Goal: Complete Application Form: Complete application form

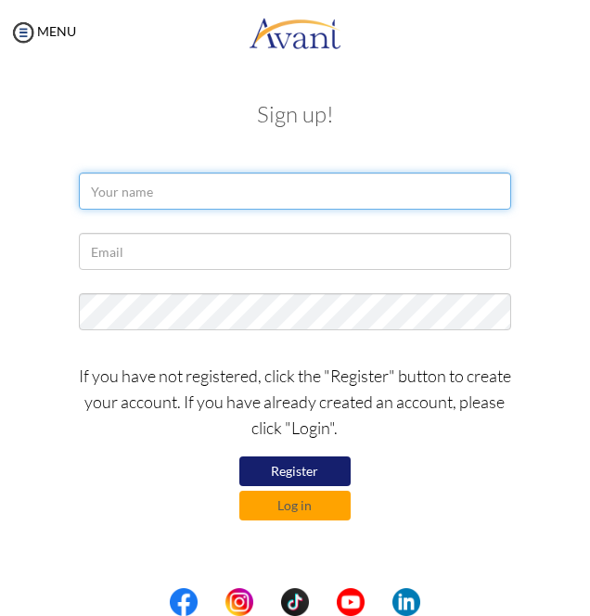
click at [243, 188] on input "text" at bounding box center [295, 191] width 433 height 37
type input "[PERSON_NAME] [PERSON_NAME]"
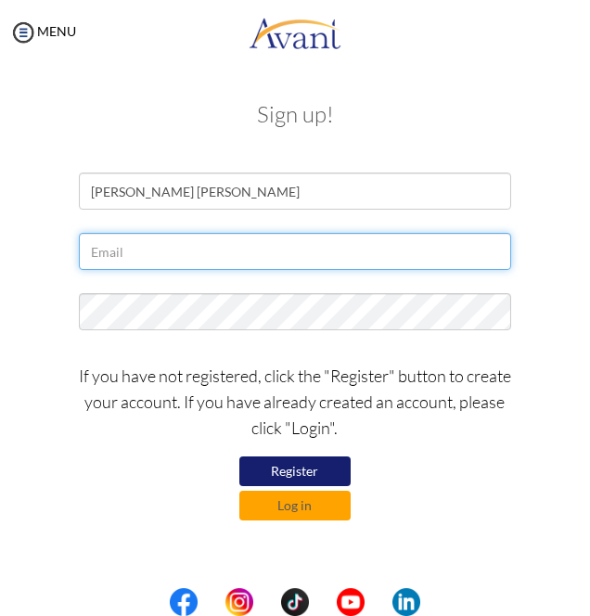
click at [301, 247] on input "text" at bounding box center [295, 251] width 433 height 37
type input "[EMAIL_ADDRESS][DOMAIN_NAME]"
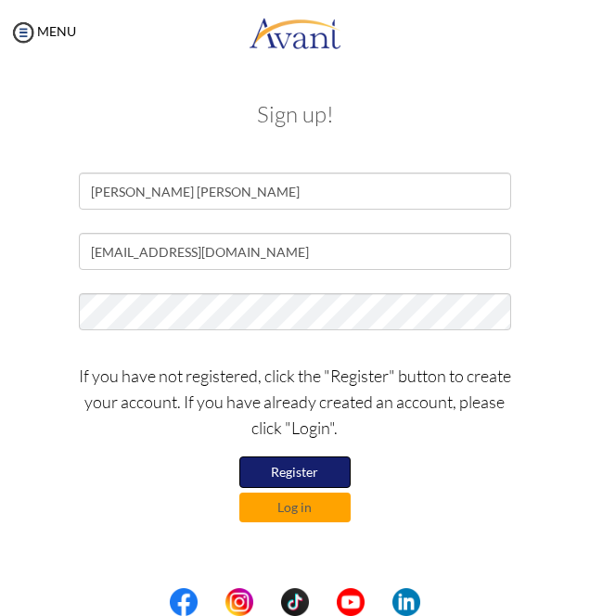
click at [332, 464] on button "Register" at bounding box center [294, 473] width 111 height 32
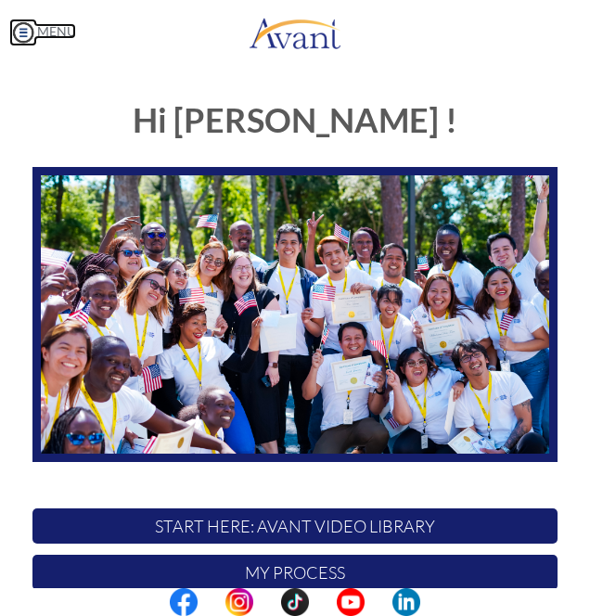
click at [74, 33] on link "MENU" at bounding box center [42, 31] width 67 height 16
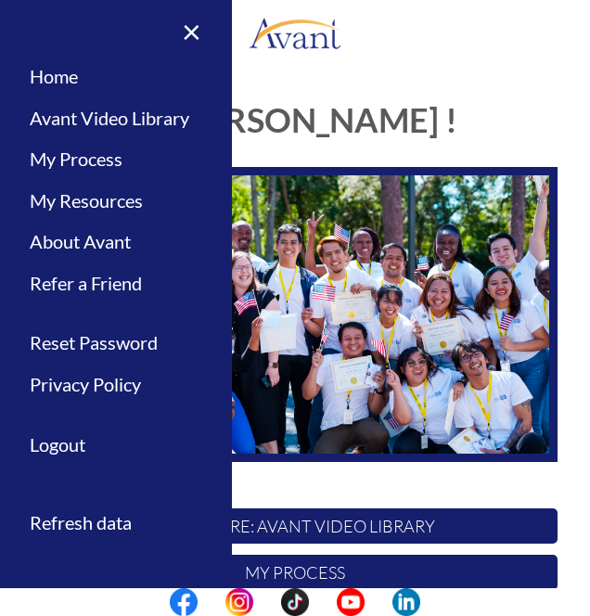
click at [494, 247] on img at bounding box center [294, 314] width 525 height 295
click at [198, 33] on link "×" at bounding box center [180, 31] width 57 height 62
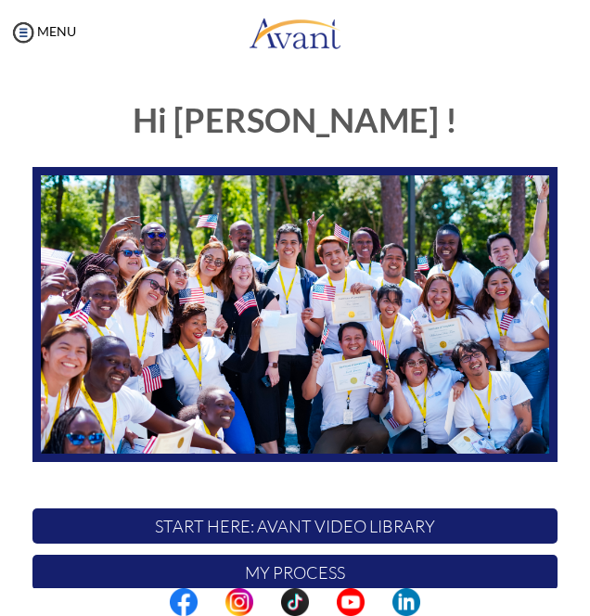
click at [384, 520] on p "START HERE: Avant Video Library" at bounding box center [294, 526] width 525 height 35
click at [445, 343] on img at bounding box center [294, 314] width 525 height 295
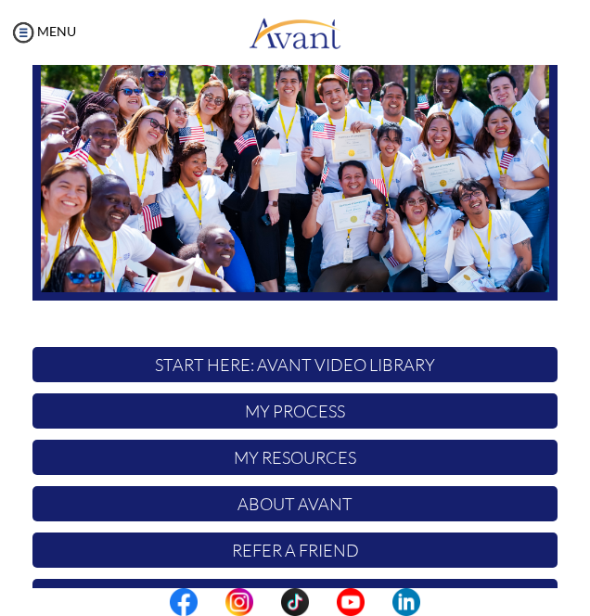
scroll to position [185, 0]
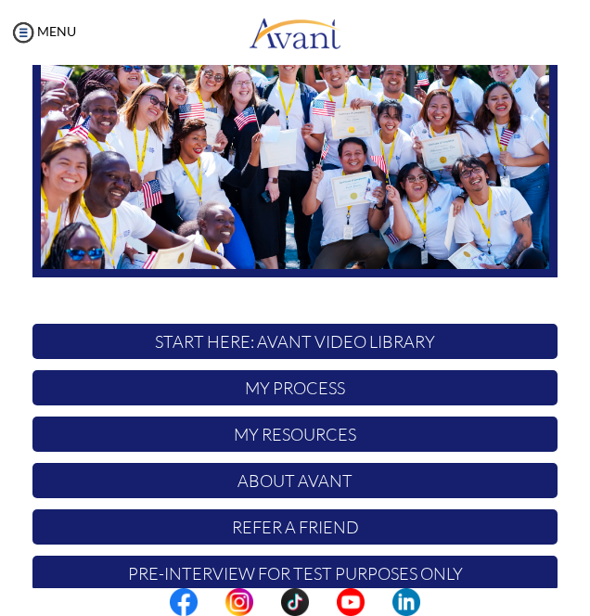
click at [437, 334] on p "START HERE: Avant Video Library" at bounding box center [294, 341] width 525 height 35
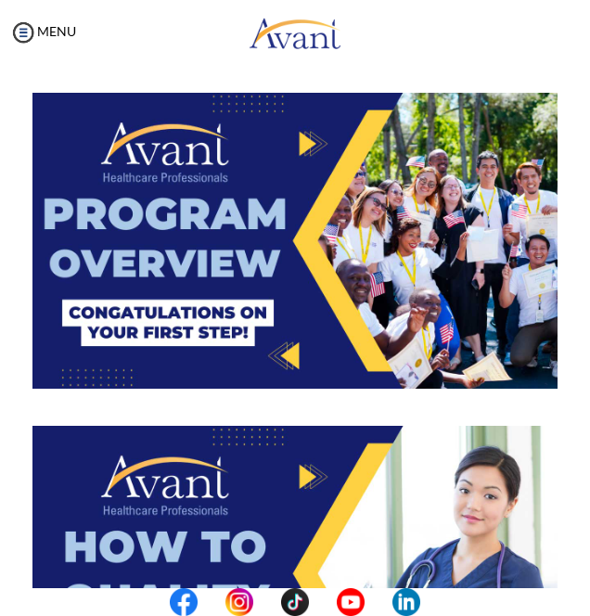
scroll to position [65, 0]
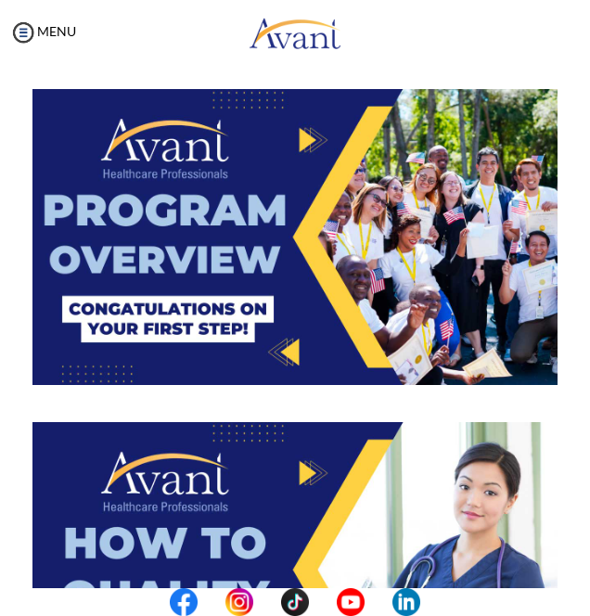
click at [447, 288] on img at bounding box center [294, 236] width 525 height 295
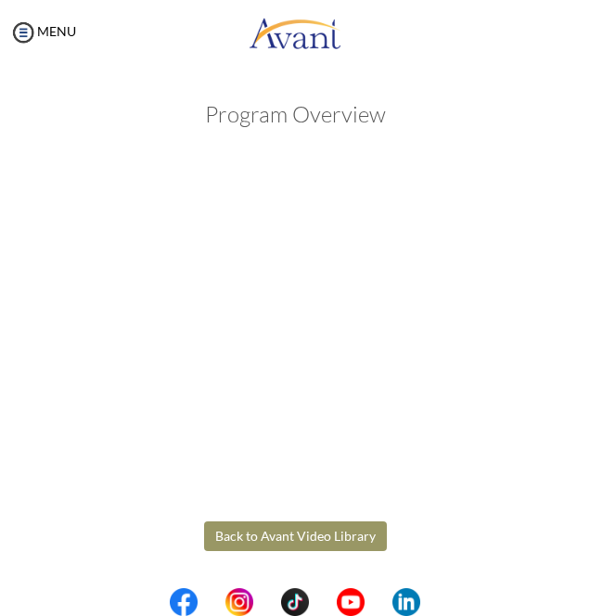
click at [501, 111] on body "Maintenance break. Please come back in 2 hours. MENU My Status What is the next…" at bounding box center [295, 308] width 590 height 616
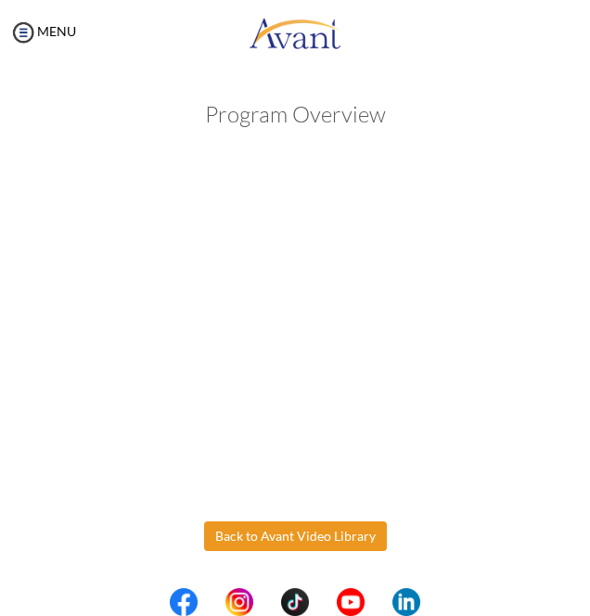
click at [282, 540] on body "Maintenance break. Please come back in 2 hours. MENU My Status What is the next…" at bounding box center [295, 308] width 590 height 616
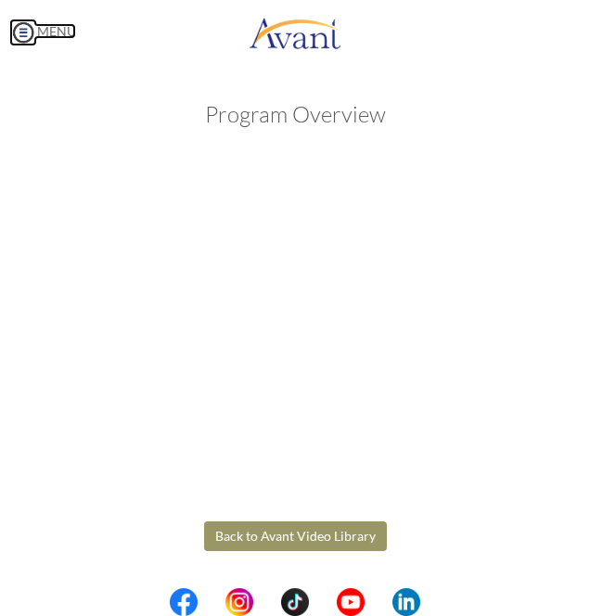
click at [29, 32] on img at bounding box center [23, 33] width 28 height 28
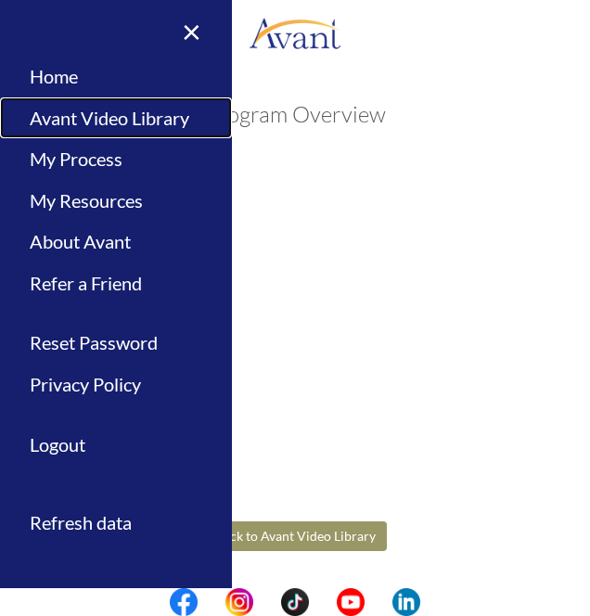
click at [56, 136] on link "Avant Video Library" at bounding box center [116, 118] width 232 height 42
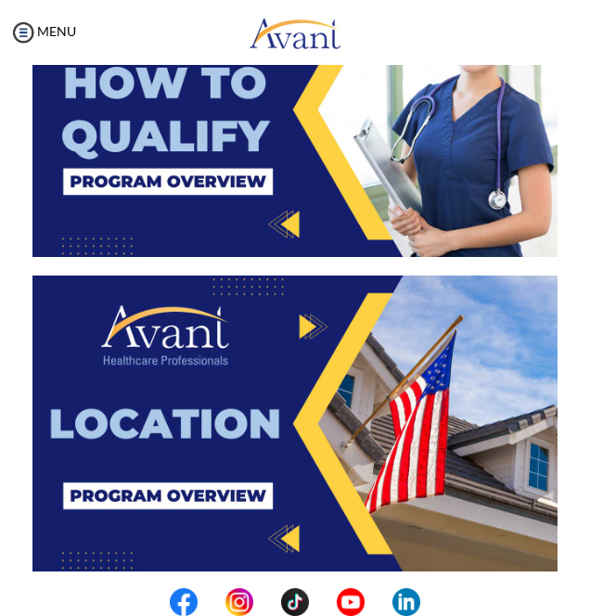
scroll to position [526, 0]
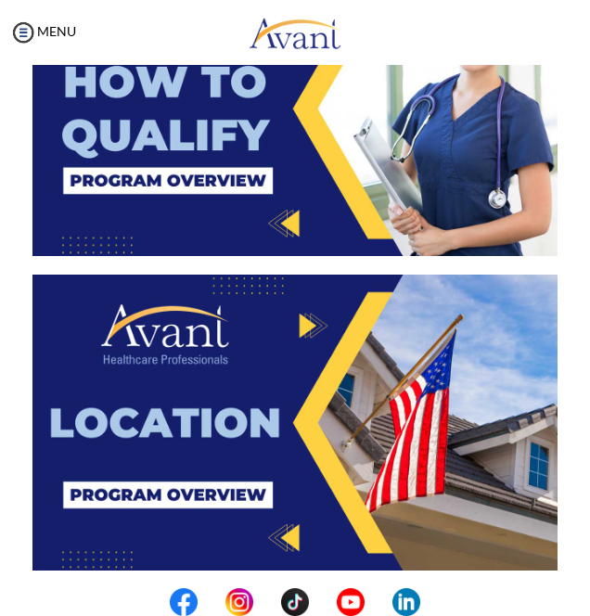
click at [107, 160] on img at bounding box center [294, 108] width 525 height 295
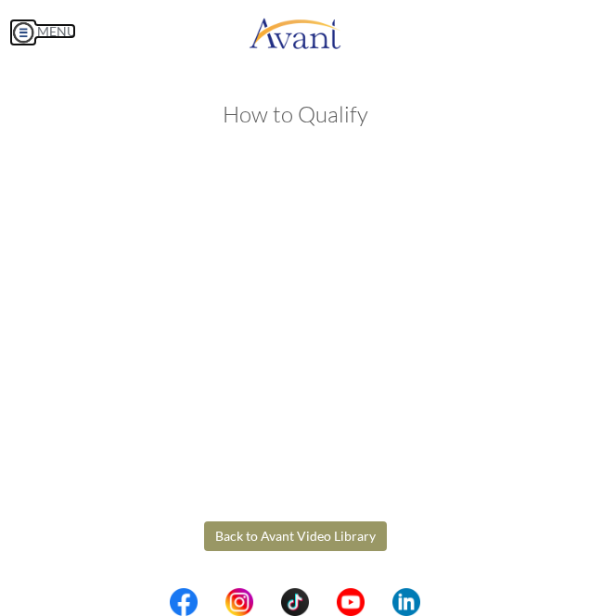
click at [19, 39] on body "Maintenance break. Please come back in 2 hours. MENU My Status What is the next…" at bounding box center [295, 308] width 590 height 616
click at [34, 39] on img at bounding box center [23, 33] width 28 height 28
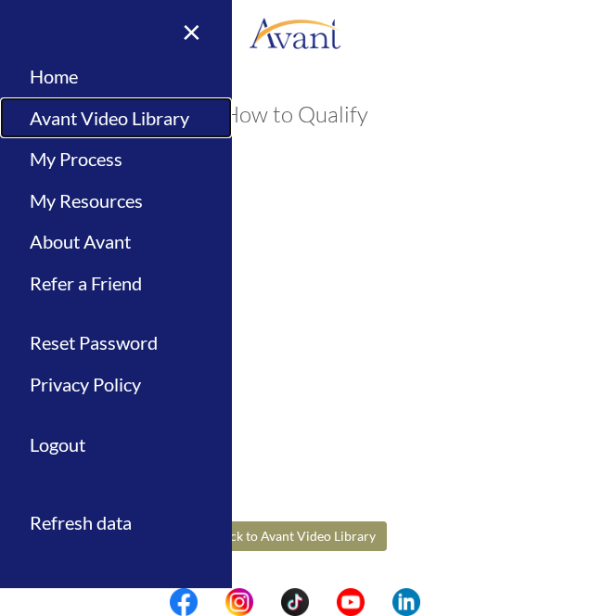
click at [53, 126] on link "Avant Video Library" at bounding box center [116, 118] width 232 height 42
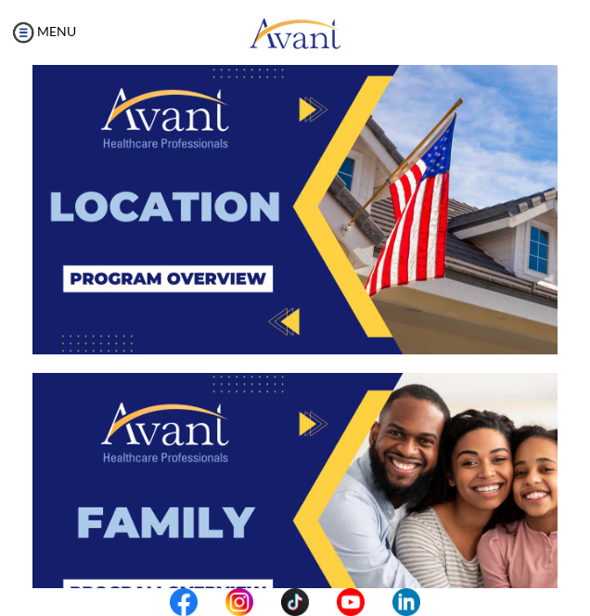
scroll to position [745, 0]
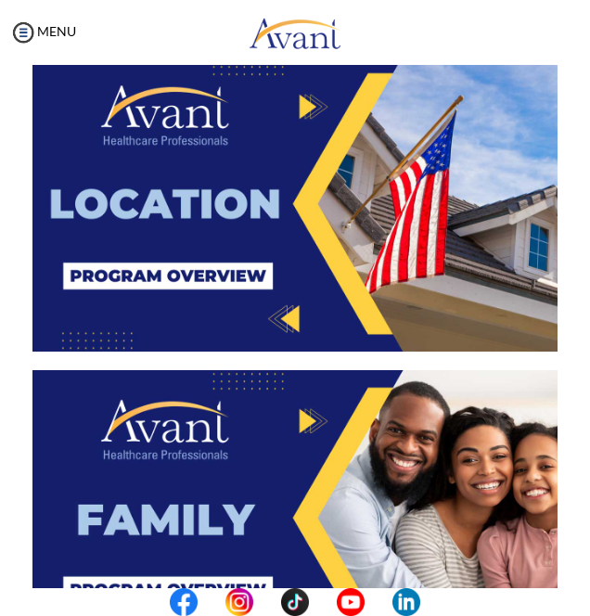
click at [171, 188] on img at bounding box center [294, 203] width 525 height 295
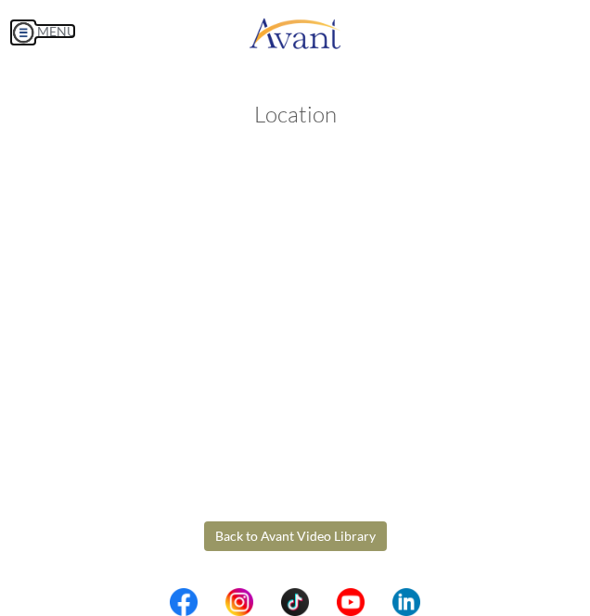
click at [26, 42] on body "Maintenance break. Please come back in 2 hours. MENU My Status What is the next…" at bounding box center [295, 308] width 590 height 616
click at [27, 40] on img at bounding box center [23, 33] width 28 height 28
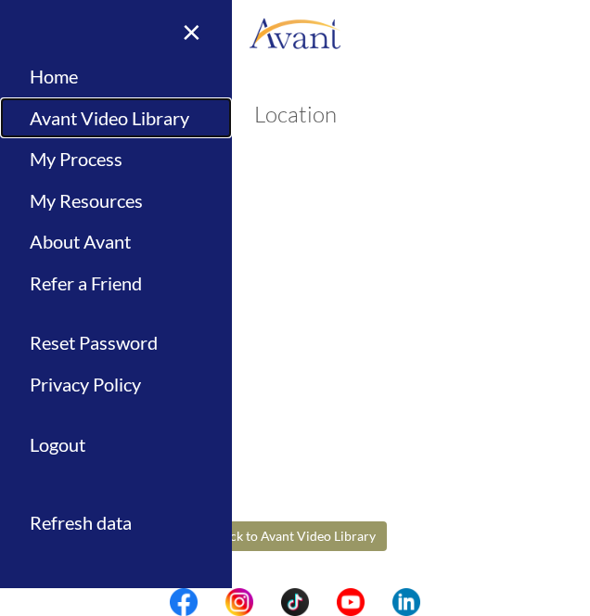
click at [167, 126] on link "Avant Video Library" at bounding box center [116, 118] width 232 height 42
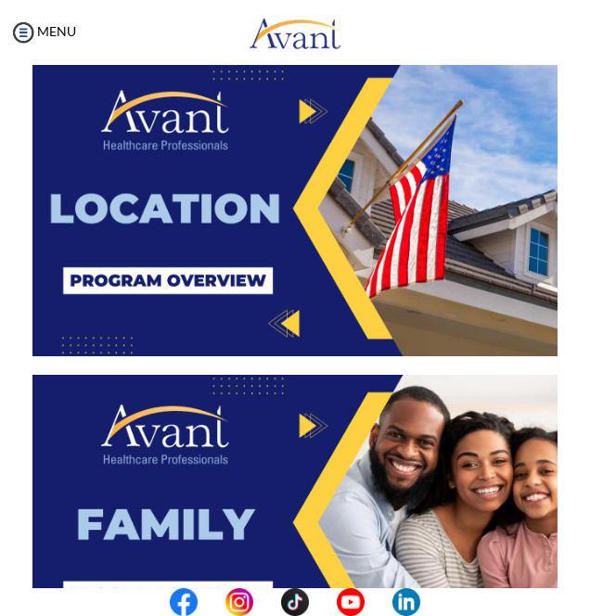
scroll to position [733, 0]
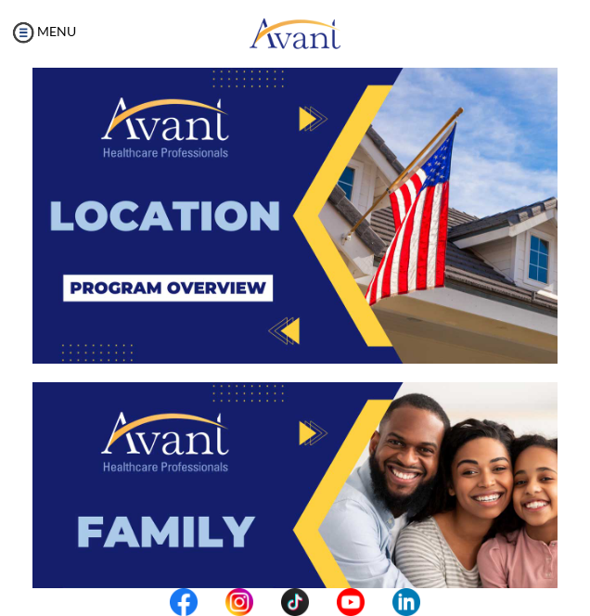
click at [412, 249] on img at bounding box center [294, 215] width 525 height 295
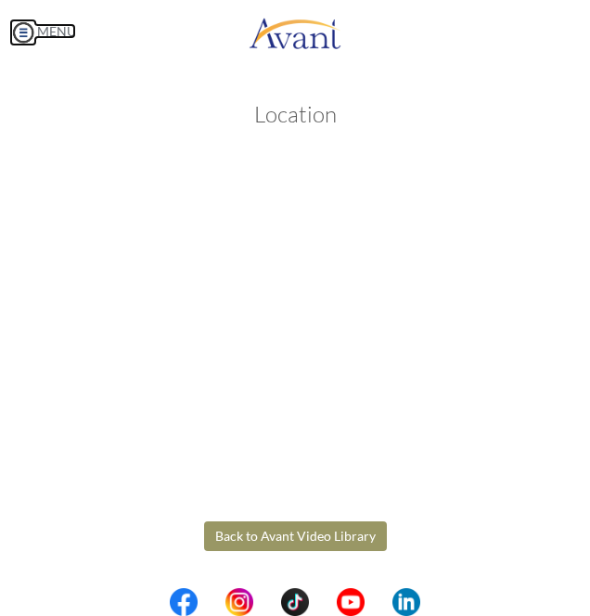
click at [49, 37] on link "MENU" at bounding box center [42, 31] width 67 height 16
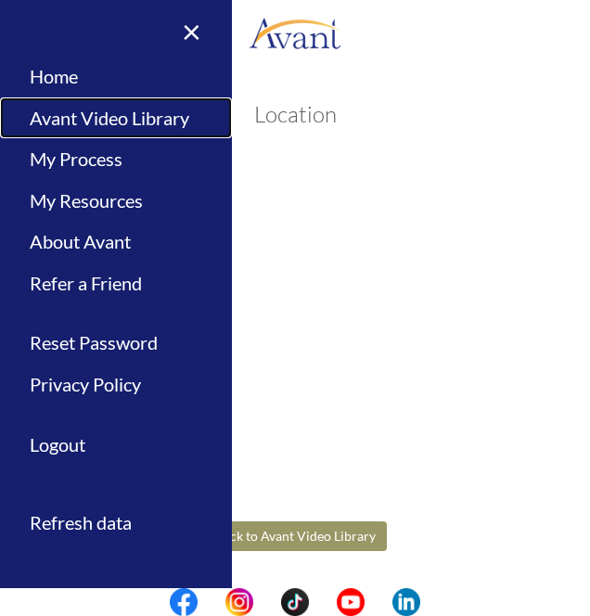
click at [175, 116] on link "Avant Video Library" at bounding box center [116, 118] width 232 height 42
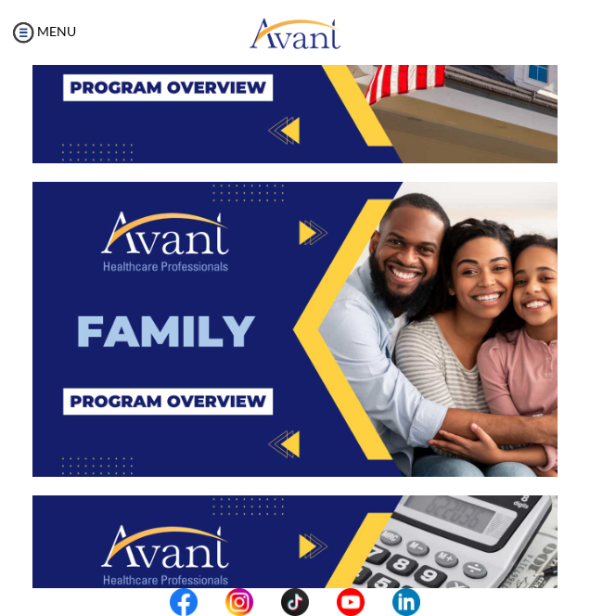
scroll to position [938, 0]
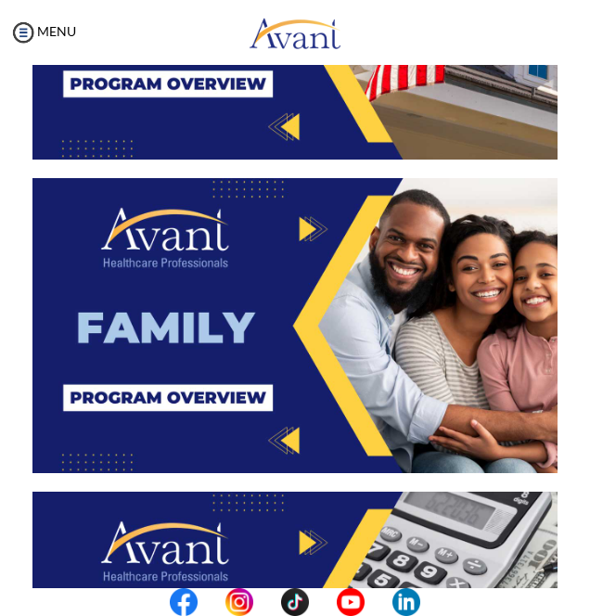
click at [385, 316] on img at bounding box center [294, 325] width 525 height 295
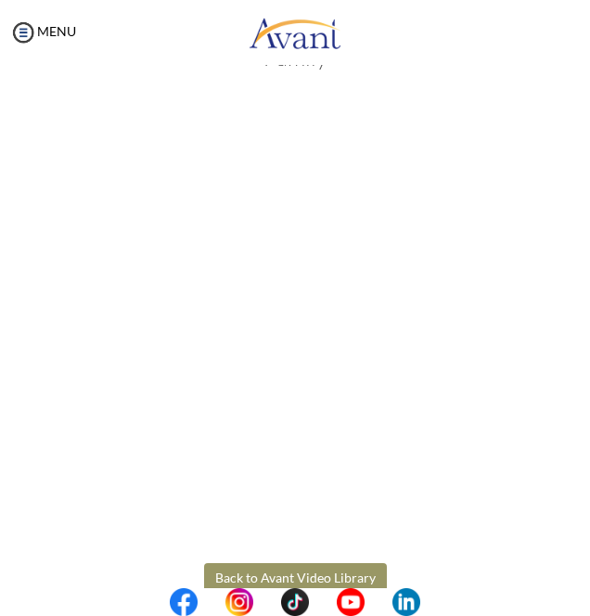
scroll to position [95, 0]
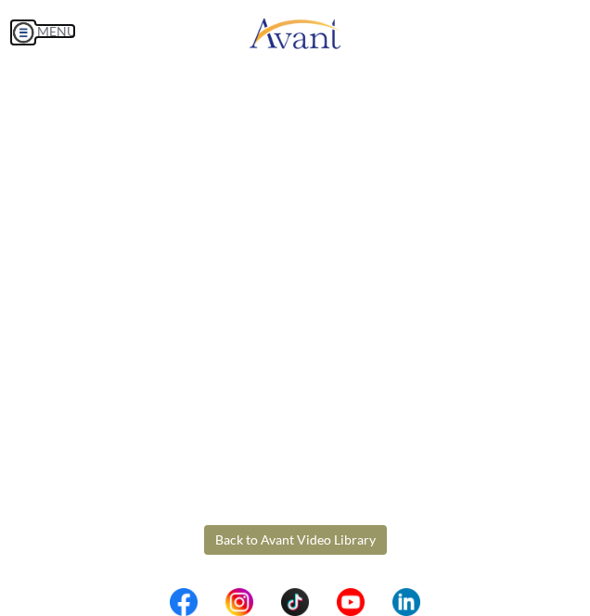
click at [42, 29] on body "Maintenance break. Please come back in 2 hours. MENU My Status What is the next…" at bounding box center [295, 308] width 590 height 616
click at [43, 34] on link "MENU" at bounding box center [42, 31] width 67 height 16
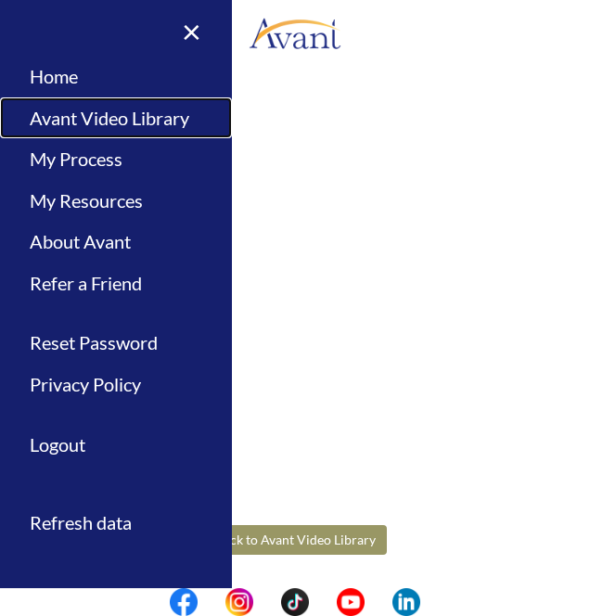
click at [164, 117] on link "Avant Video Library" at bounding box center [116, 118] width 232 height 42
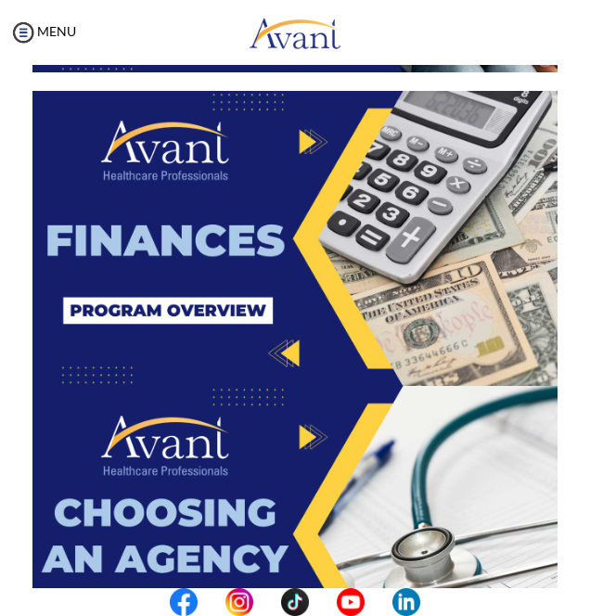
scroll to position [1346, 0]
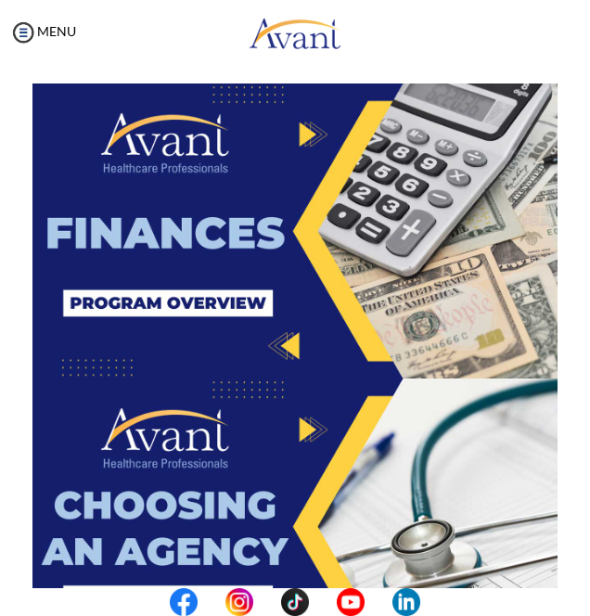
click at [319, 252] on img at bounding box center [294, 231] width 525 height 295
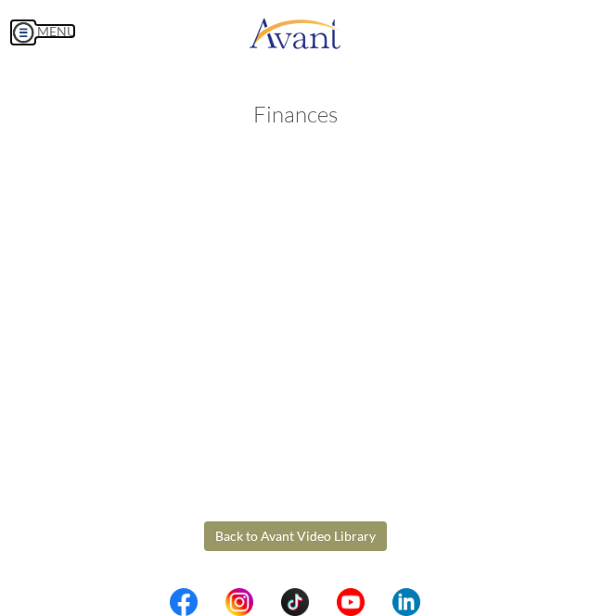
click at [33, 45] on body "Maintenance break. Please come back in 2 hours. MENU My Status What is the next…" at bounding box center [295, 308] width 590 height 616
click at [34, 23] on img at bounding box center [23, 33] width 28 height 28
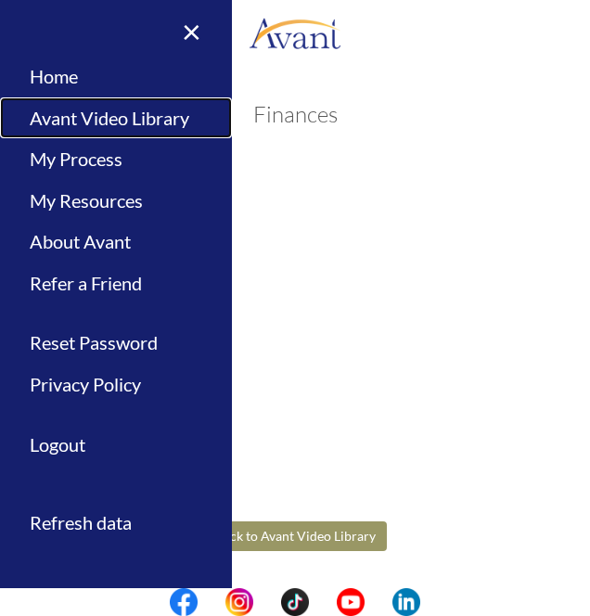
click at [154, 132] on link "Avant Video Library" at bounding box center [116, 118] width 232 height 42
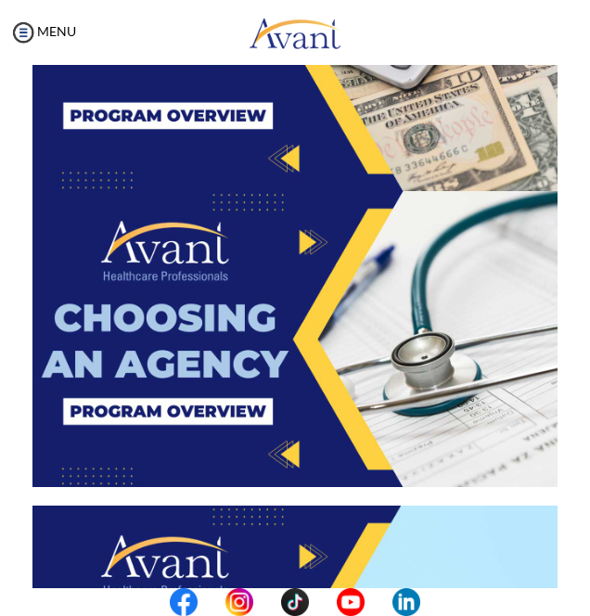
scroll to position [1574, 0]
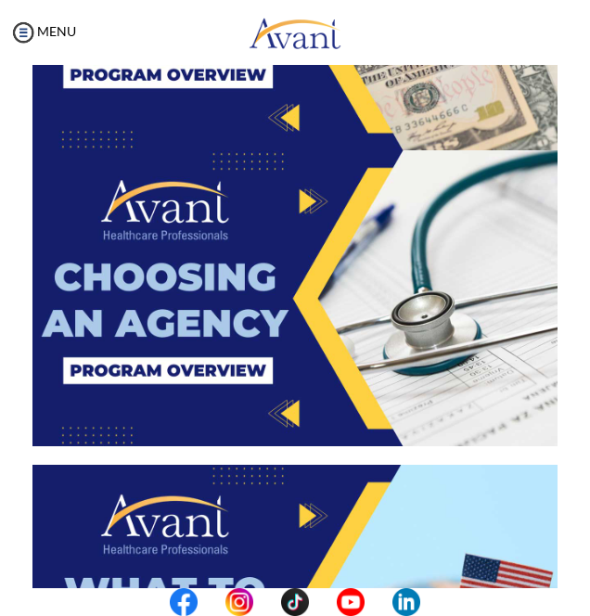
click at [246, 249] on img at bounding box center [294, 297] width 525 height 295
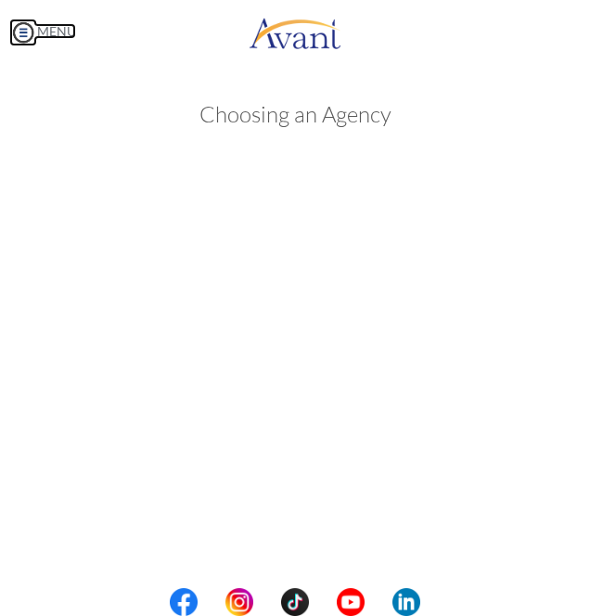
click at [28, 28] on body "Maintenance break. Please come back in 2 hours. MENU My Status What is the next…" at bounding box center [295, 308] width 590 height 616
click at [23, 31] on img at bounding box center [23, 33] width 28 height 28
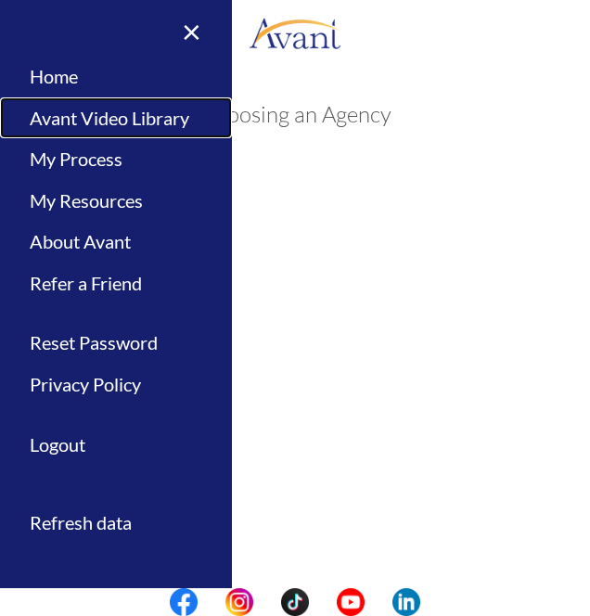
click at [163, 120] on link "Avant Video Library" at bounding box center [116, 118] width 232 height 42
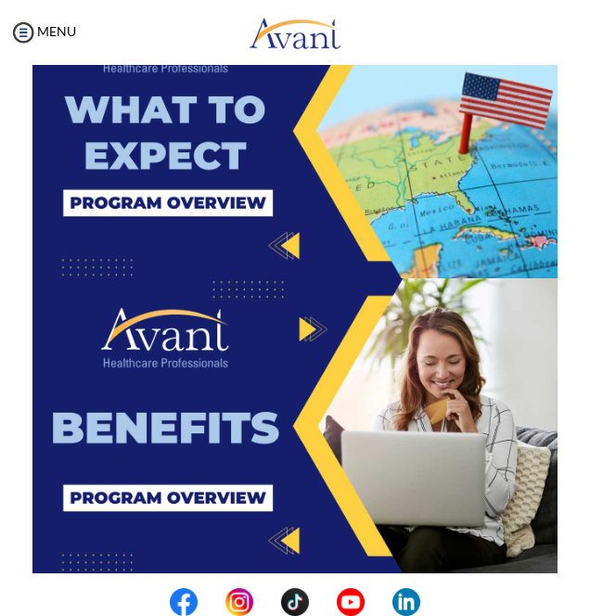
scroll to position [2058, 0]
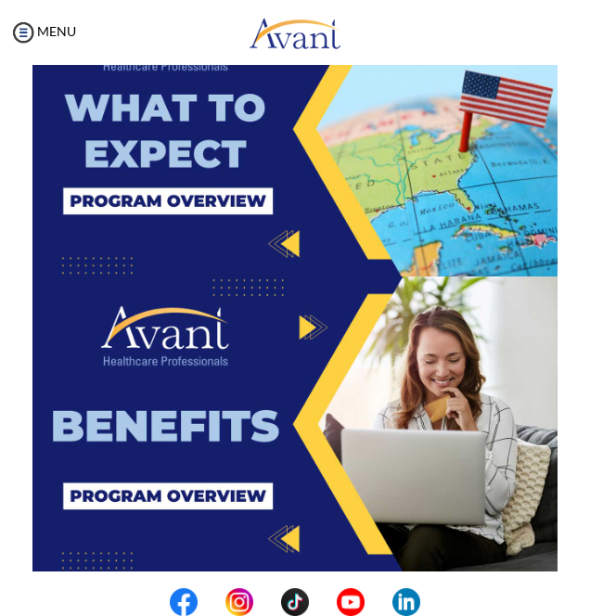
click at [428, 200] on img at bounding box center [294, 128] width 525 height 295
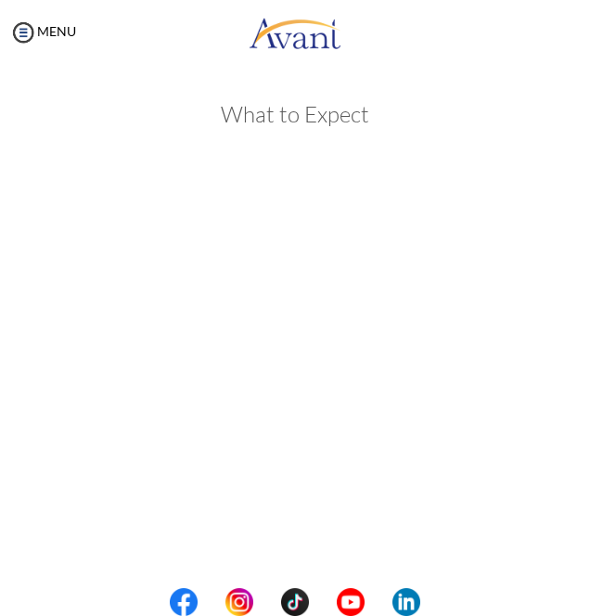
scroll to position [95, 0]
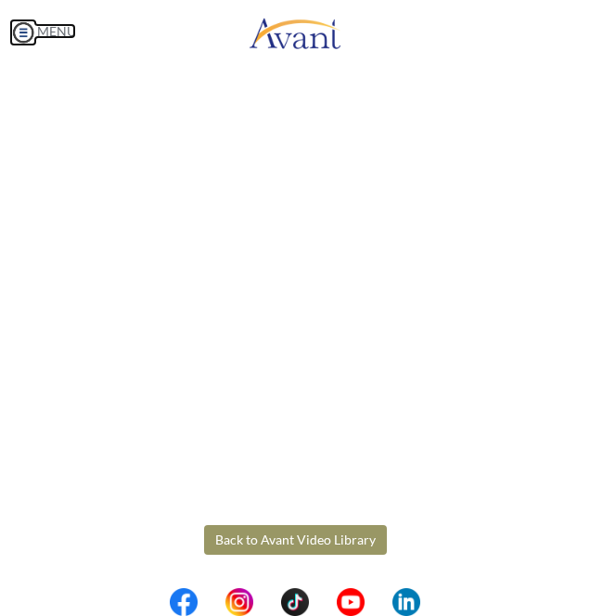
click at [50, 26] on body "Maintenance break. Please come back in 2 hours. MENU My Status What is the next…" at bounding box center [295, 308] width 590 height 616
click at [31, 41] on img at bounding box center [23, 33] width 28 height 28
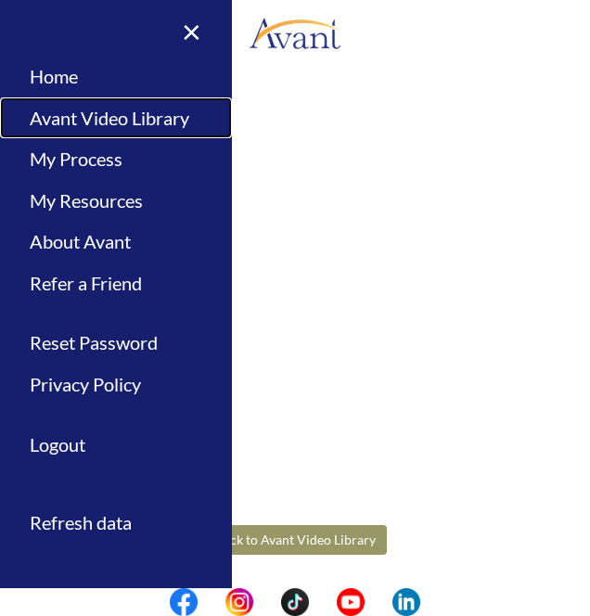
click at [162, 121] on link "Avant Video Library" at bounding box center [116, 118] width 232 height 42
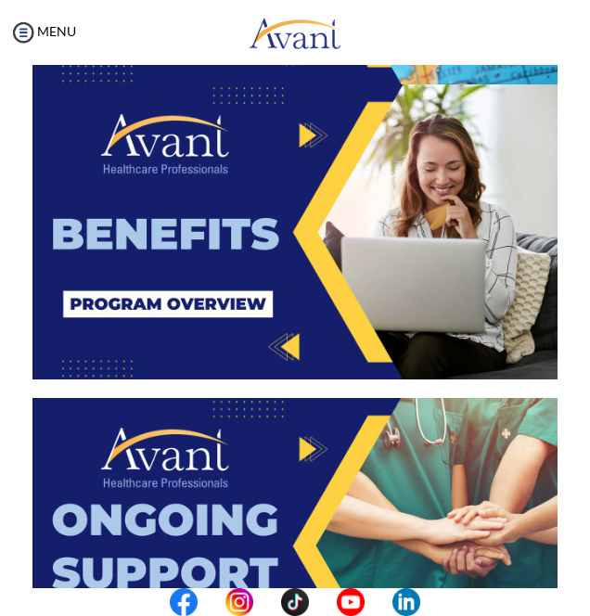
scroll to position [2246, 0]
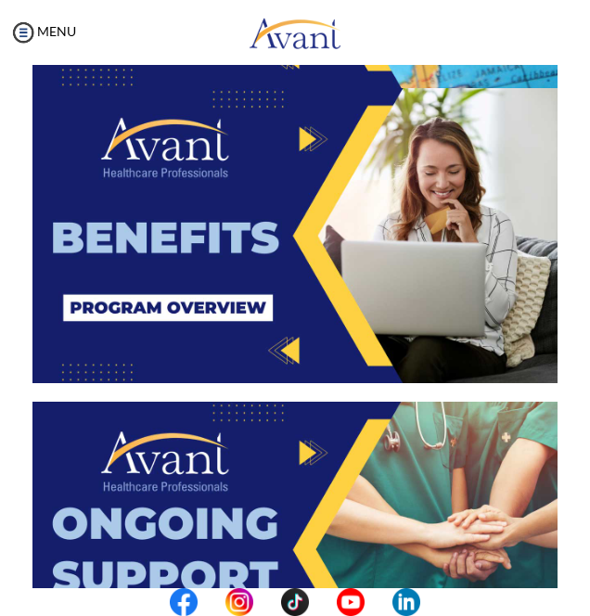
click at [336, 276] on img at bounding box center [294, 235] width 525 height 295
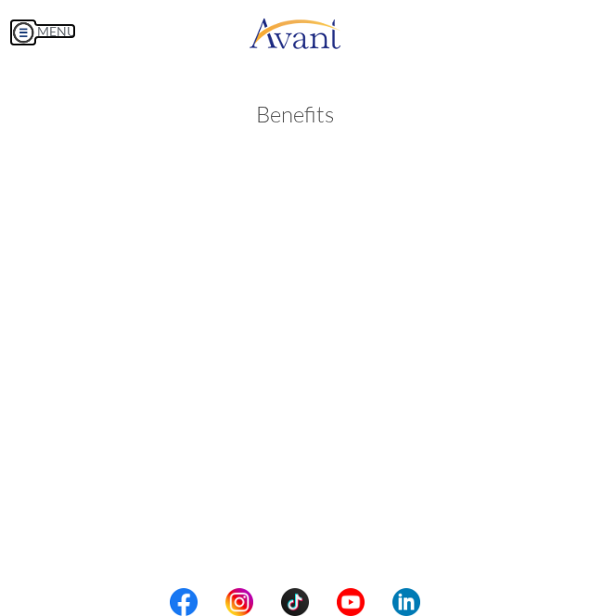
click at [34, 41] on body "Maintenance break. Please come back in 2 hours. MENU My Status What is the next…" at bounding box center [295, 308] width 590 height 616
click at [50, 35] on link "MENU" at bounding box center [42, 31] width 67 height 16
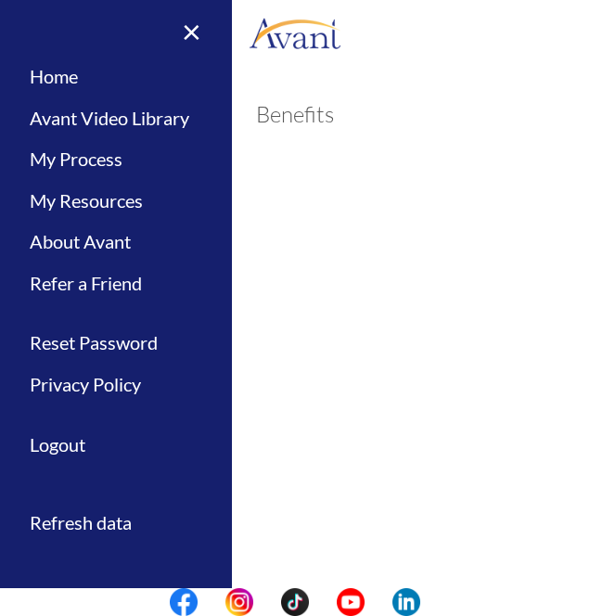
click at [0, 0] on div at bounding box center [0, 0] width 0 height 0
click at [189, 117] on link "Avant Video Library" at bounding box center [116, 118] width 232 height 42
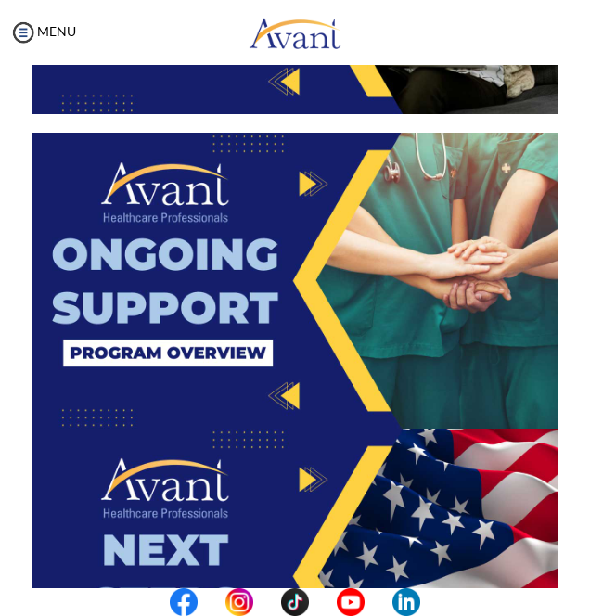
scroll to position [2837, 0]
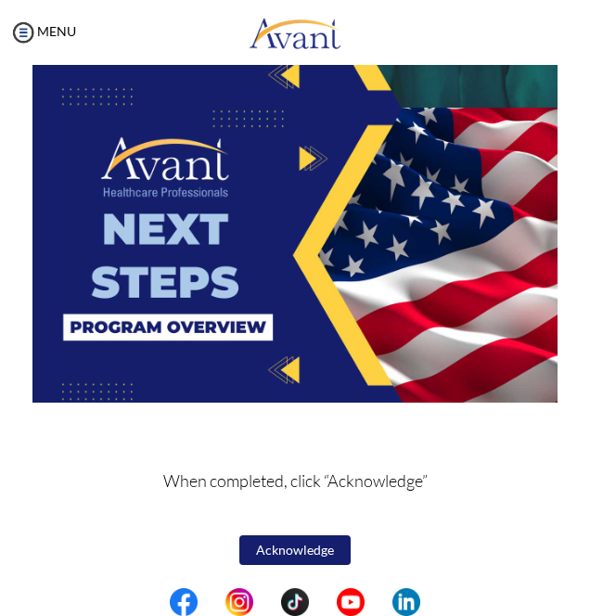
click at [342, 271] on img at bounding box center [294, 255] width 525 height 295
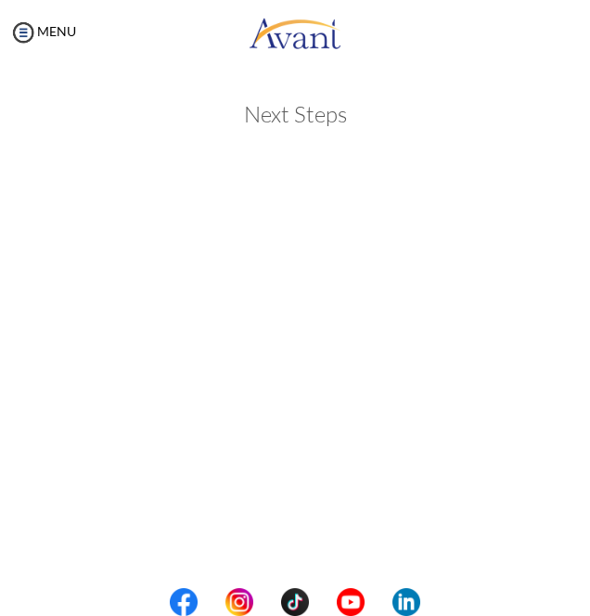
scroll to position [95, 0]
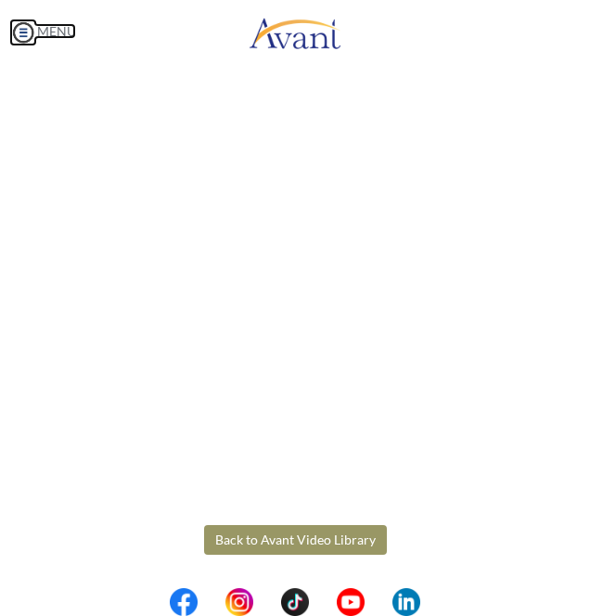
click at [32, 26] on body "Maintenance break. Please come back in 2 hours. MENU My Status What is the next…" at bounding box center [295, 308] width 590 height 616
click at [56, 32] on link "MENU" at bounding box center [42, 31] width 67 height 16
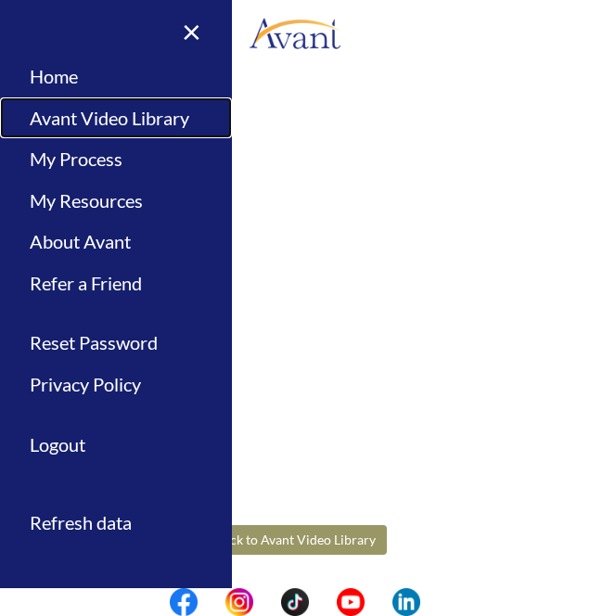
click at [166, 113] on link "Avant Video Library" at bounding box center [116, 118] width 232 height 42
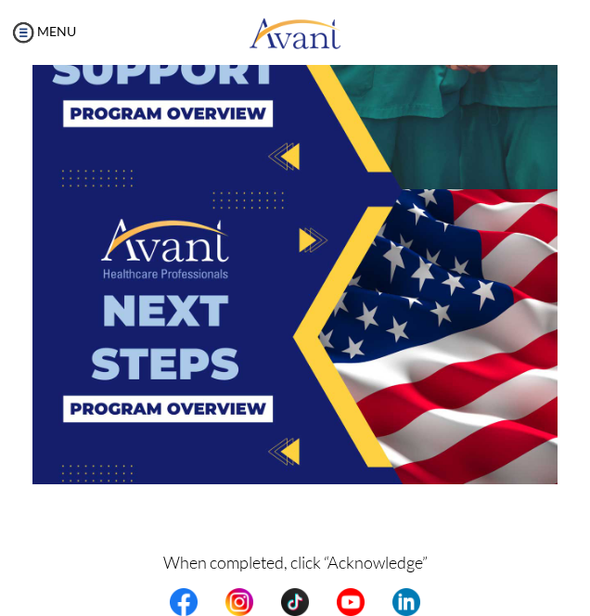
scroll to position [2837, 0]
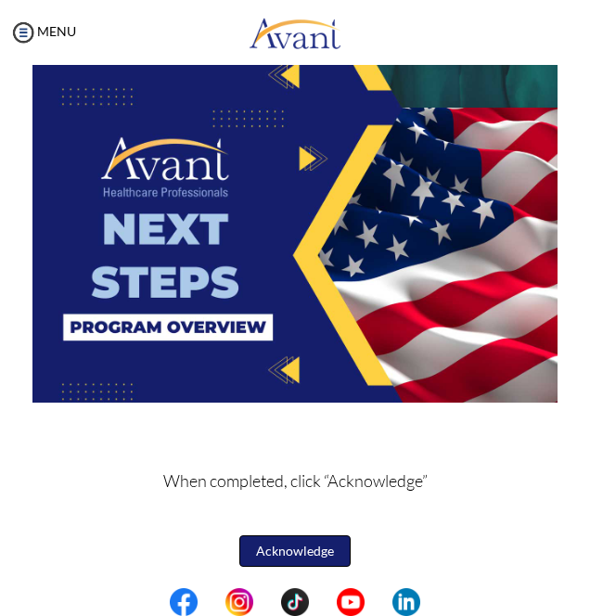
click at [311, 553] on button "Acknowledge" at bounding box center [294, 552] width 111 height 32
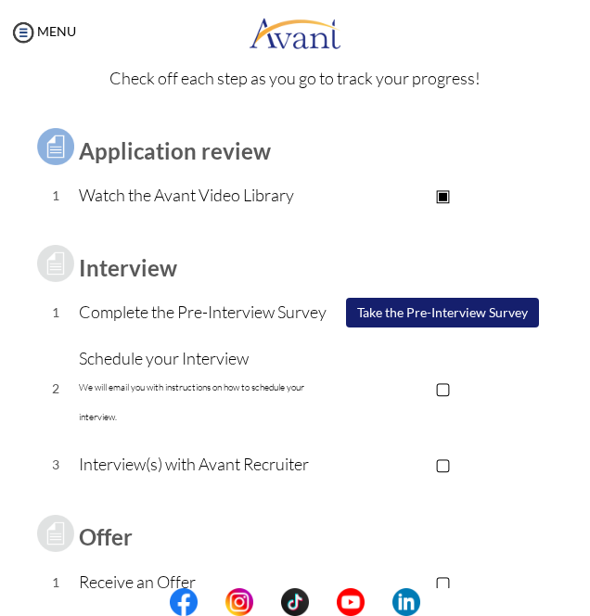
scroll to position [93, 0]
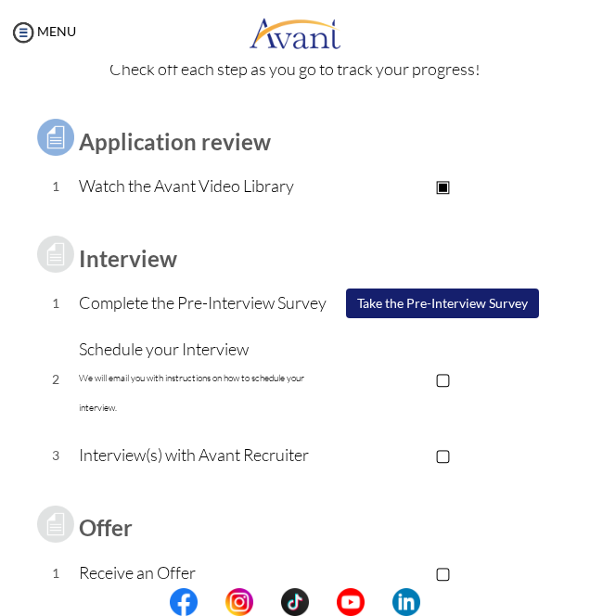
click at [0, 0] on p at bounding box center [0, 0] width 0 height 0
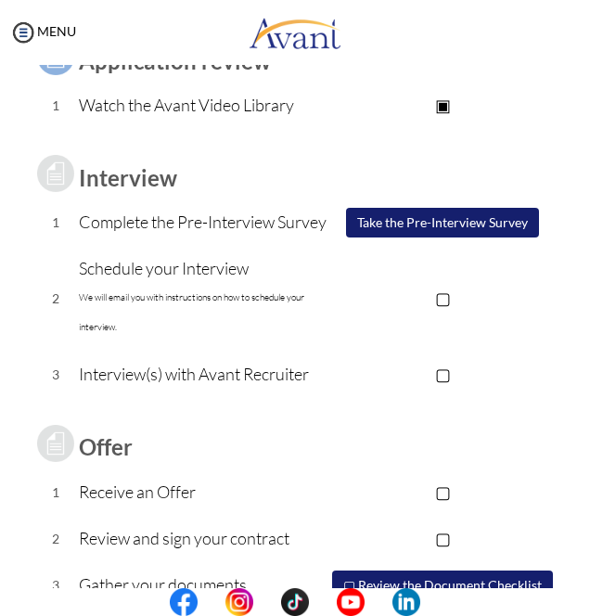
scroll to position [200, 0]
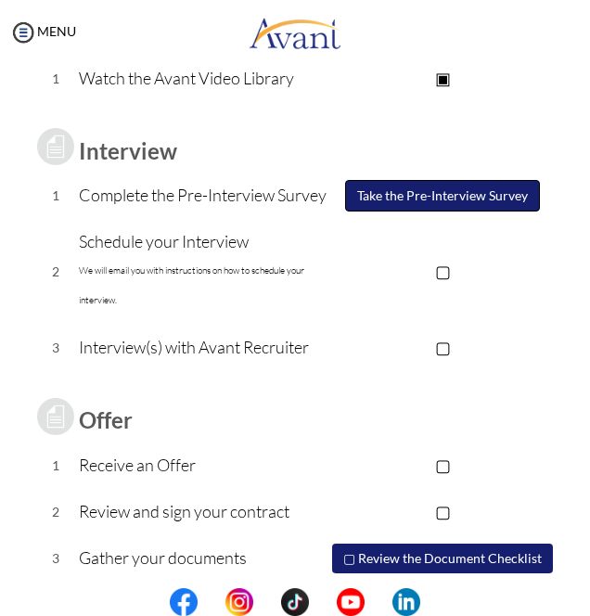
click at [439, 201] on button "Take the Pre-Interview Survey" at bounding box center [442, 196] width 195 height 32
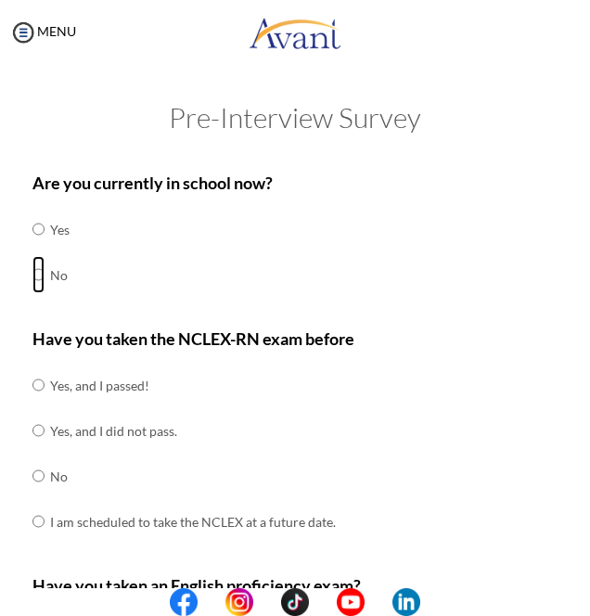
click at [45, 273] on input "radio" at bounding box center [38, 274] width 12 height 37
radio input "true"
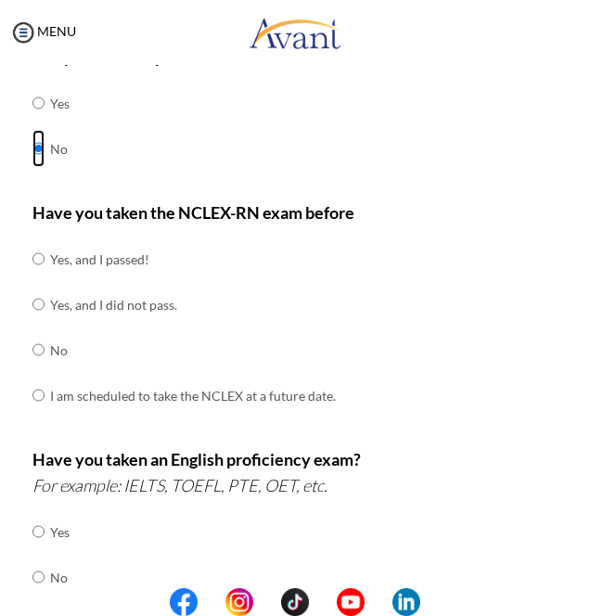
scroll to position [166, 0]
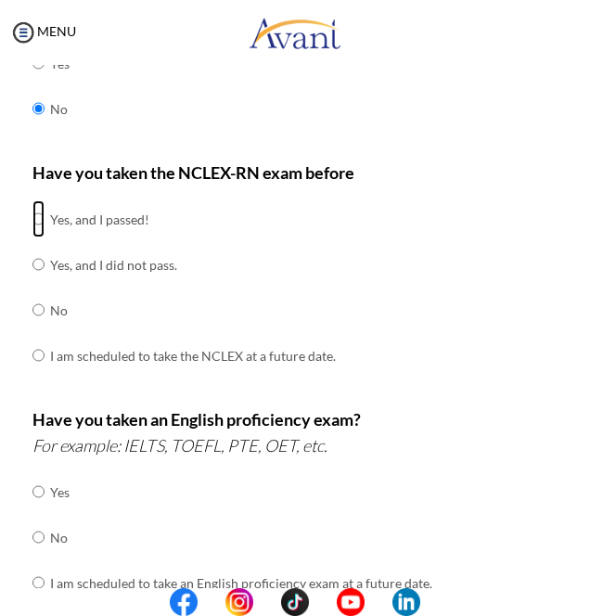
click at [35, 223] on input "radio" at bounding box center [38, 218] width 12 height 37
radio input "true"
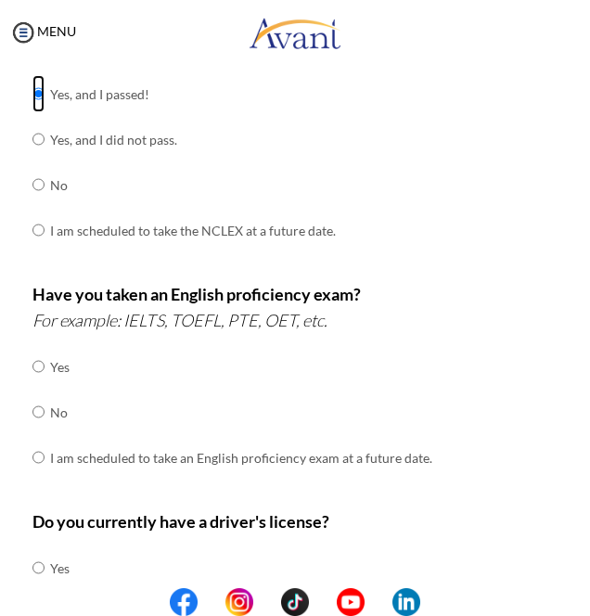
scroll to position [310, 0]
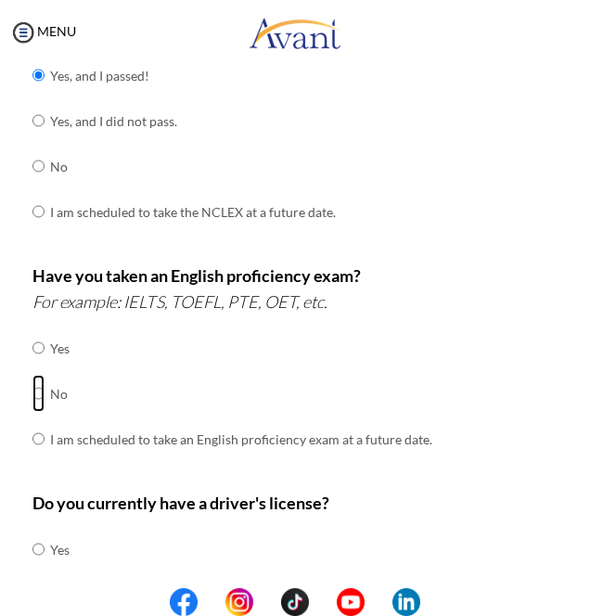
click at [45, 399] on input "radio" at bounding box center [38, 393] width 12 height 37
radio input "true"
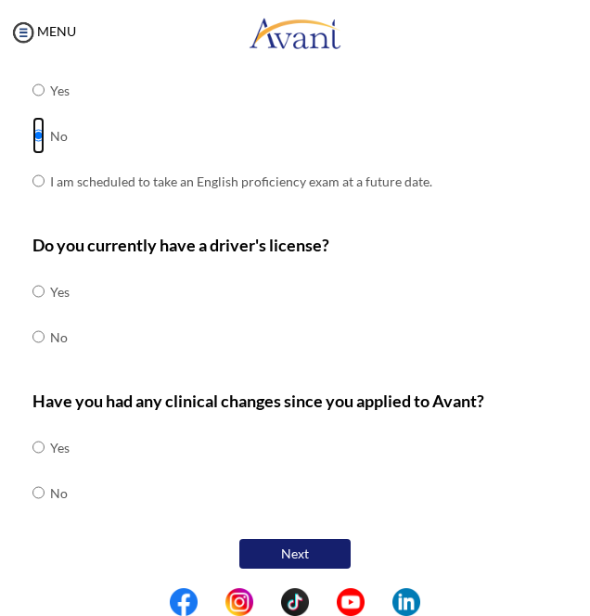
scroll to position [575, 0]
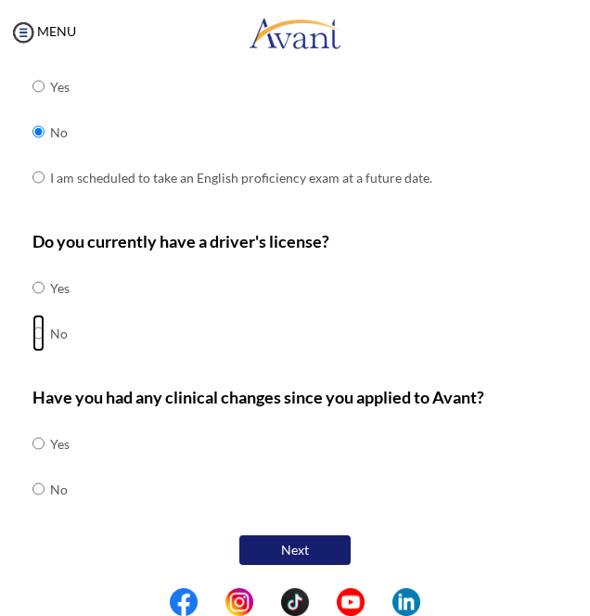
click at [45, 342] on input "radio" at bounding box center [38, 333] width 12 height 37
radio input "true"
click at [37, 492] on input "radio" at bounding box center [38, 489] width 12 height 37
radio input "true"
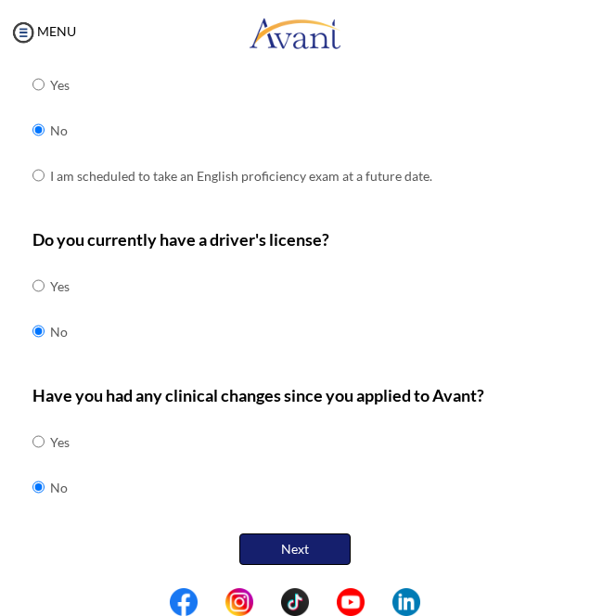
click at [310, 550] on button "Next" at bounding box center [294, 550] width 111 height 32
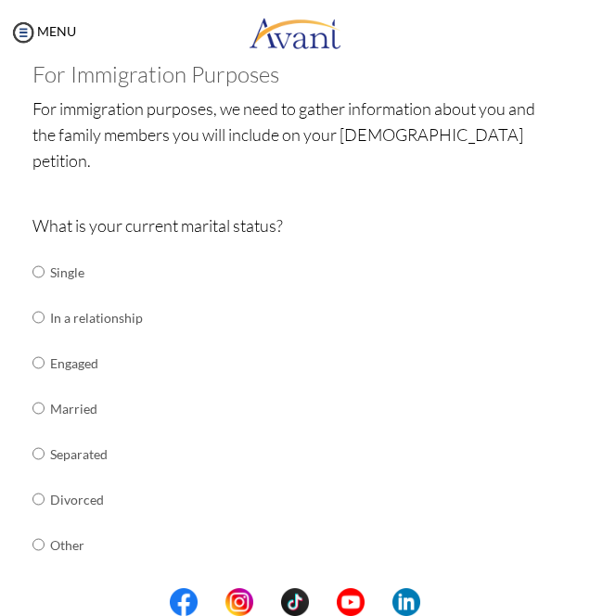
scroll to position [119, 0]
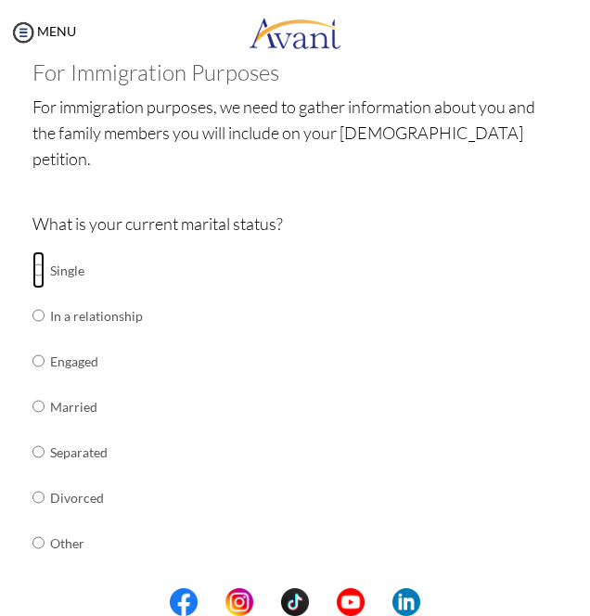
click at [45, 252] on input "radio" at bounding box center [38, 270] width 12 height 37
radio input "true"
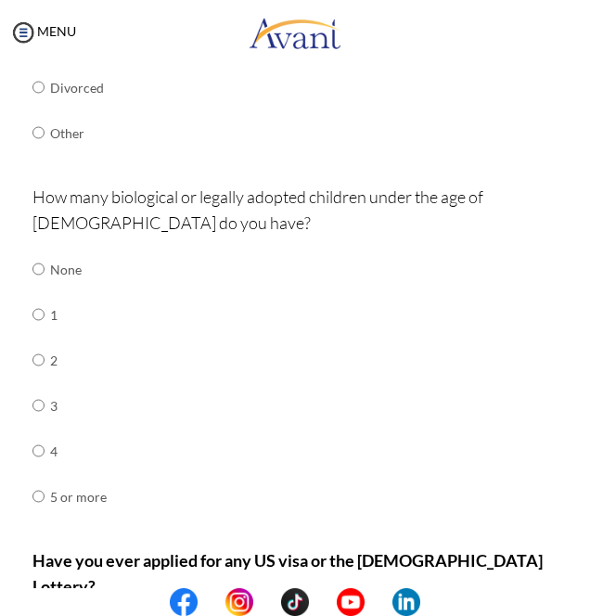
scroll to position [537, 0]
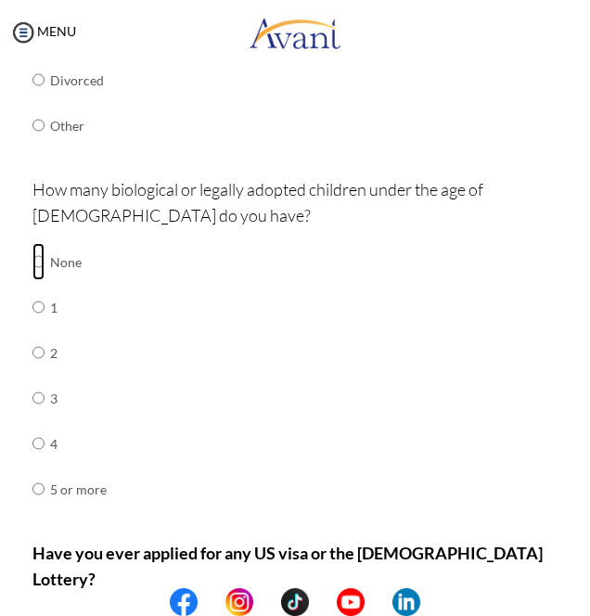
click at [40, 243] on input "radio" at bounding box center [38, 261] width 12 height 37
radio input "true"
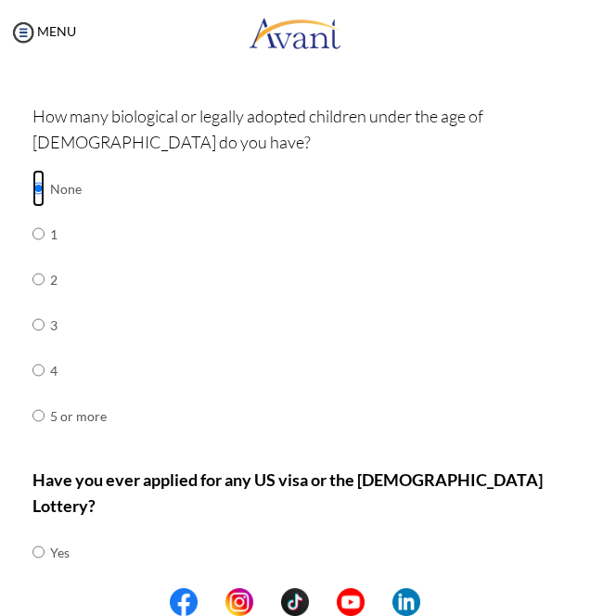
scroll to position [671, 0]
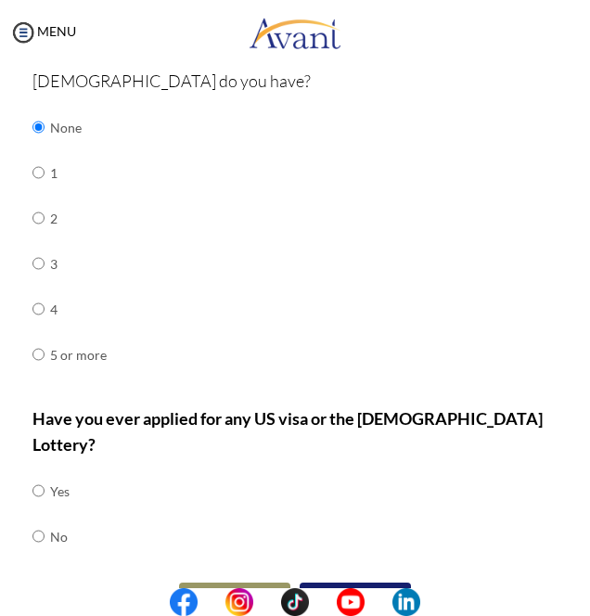
click at [46, 514] on td at bounding box center [48, 536] width 6 height 45
click at [33, 518] on input "radio" at bounding box center [38, 536] width 12 height 37
radio input "true"
click at [364, 583] on button "Next" at bounding box center [355, 599] width 111 height 32
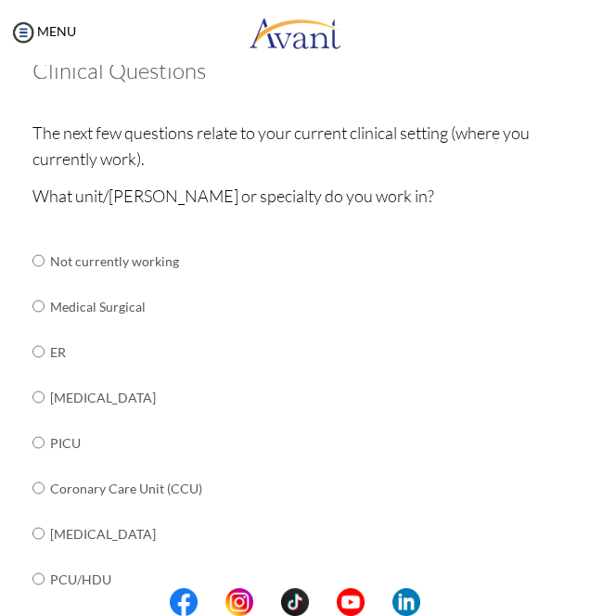
scroll to position [132, 0]
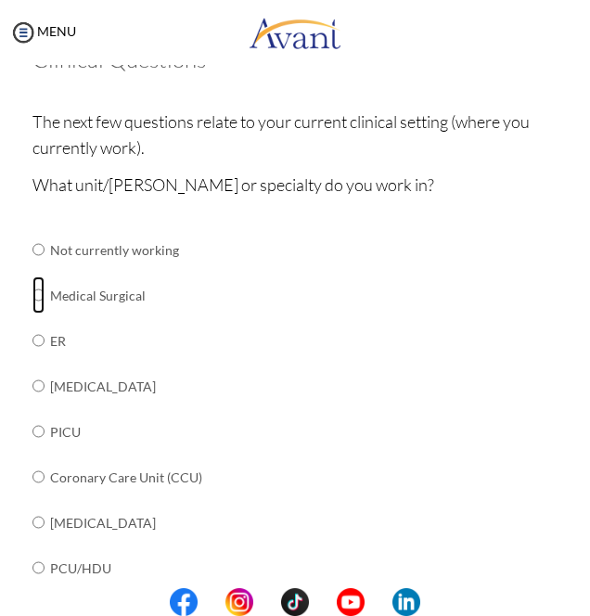
click at [41, 303] on input "radio" at bounding box center [38, 295] width 12 height 37
radio input "true"
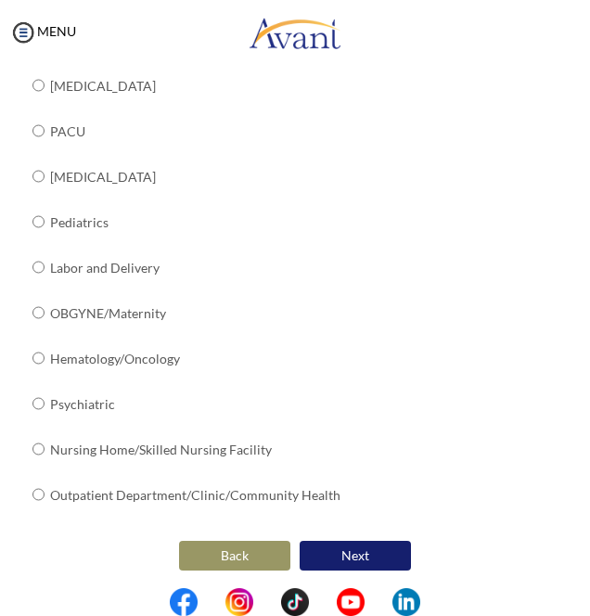
scroll to position [763, 0]
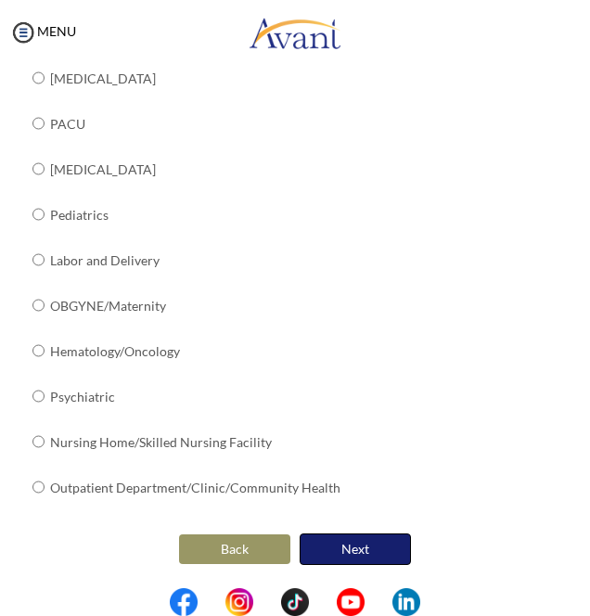
click at [364, 548] on button "Next" at bounding box center [355, 550] width 111 height 32
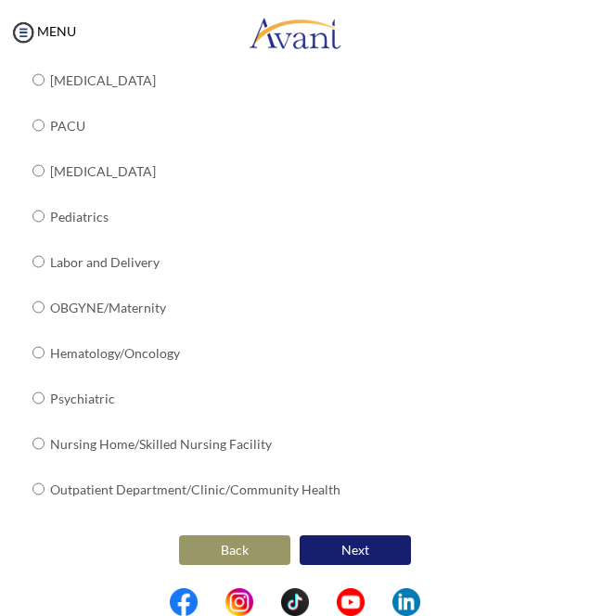
scroll to position [37, 0]
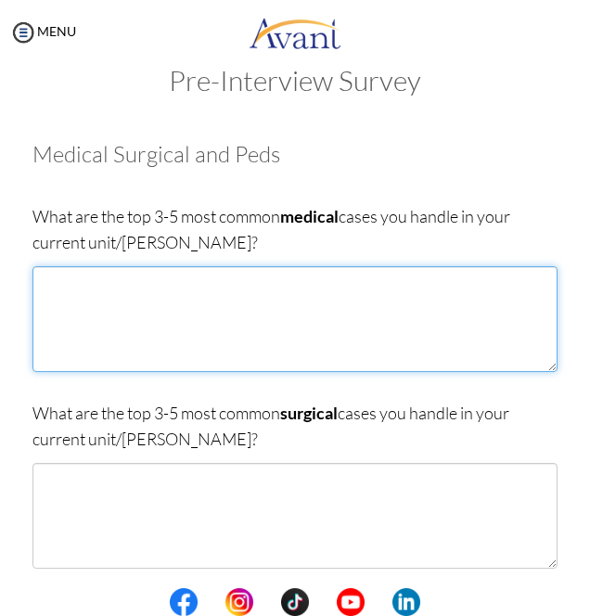
click at [358, 325] on textarea at bounding box center [294, 319] width 525 height 106
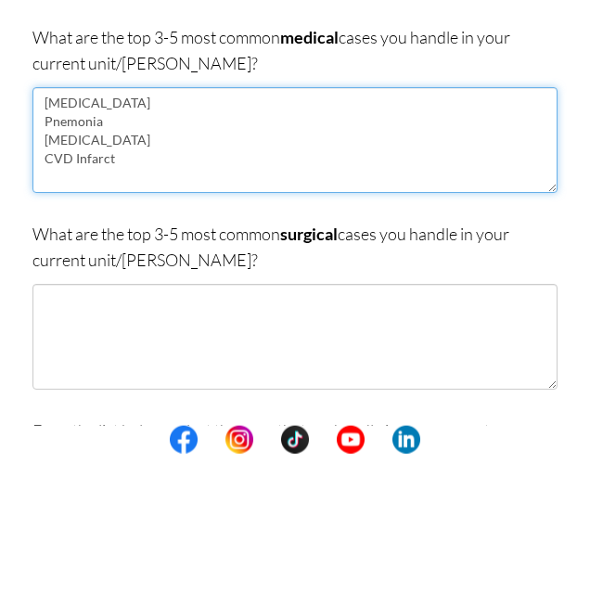
scroll to position [148, 0]
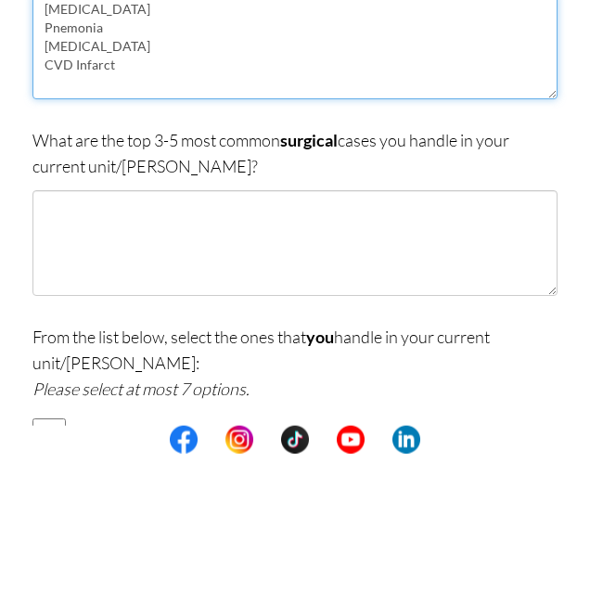
type textarea "[MEDICAL_DATA] Pnemonia [MEDICAL_DATA] CVD Infarct"
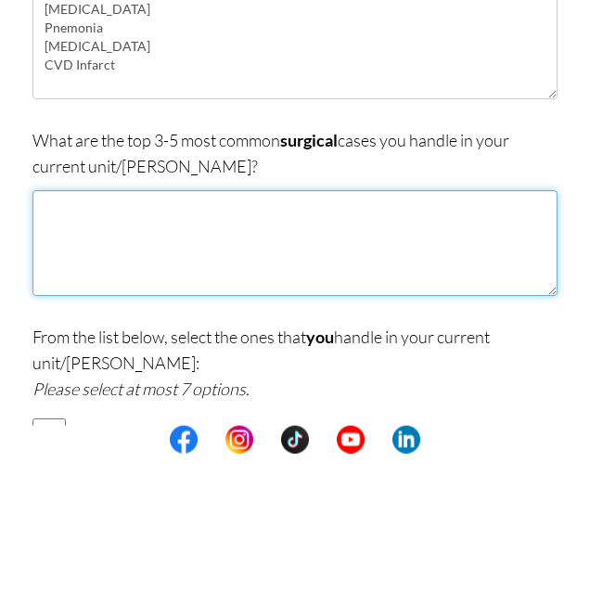
click at [314, 399] on textarea at bounding box center [294, 406] width 525 height 106
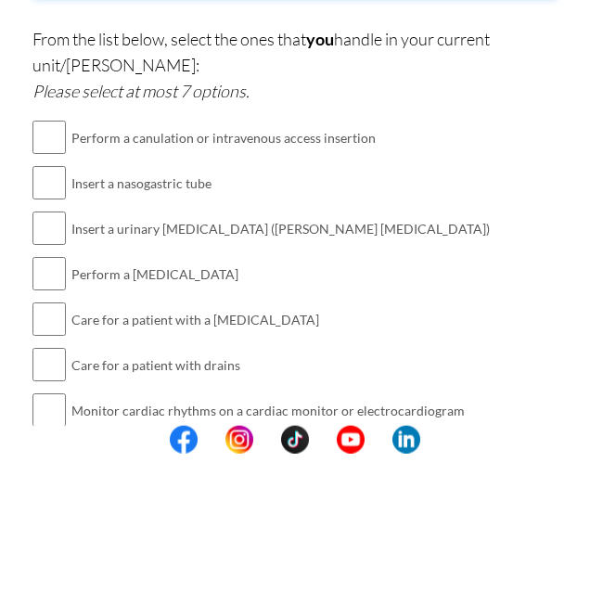
scroll to position [446, 0]
type textarea "Laparascopic Cholecystectomy Appendectomy"
click at [39, 299] on input "checkbox" at bounding box center [48, 299] width 33 height 37
checkbox input "true"
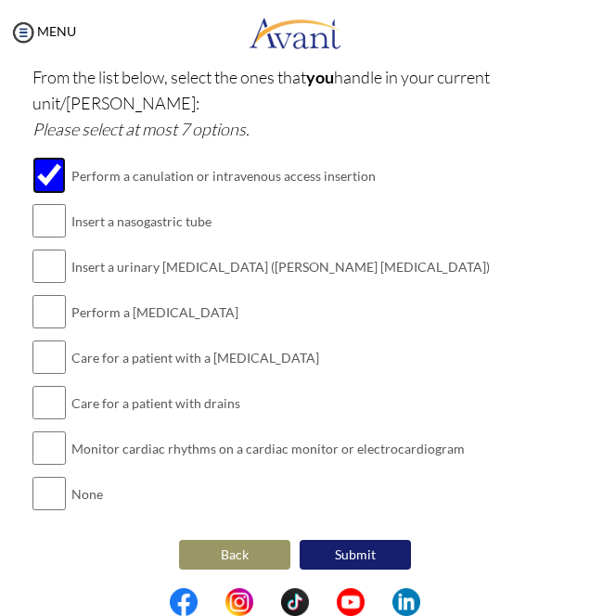
scroll to position [574, 0]
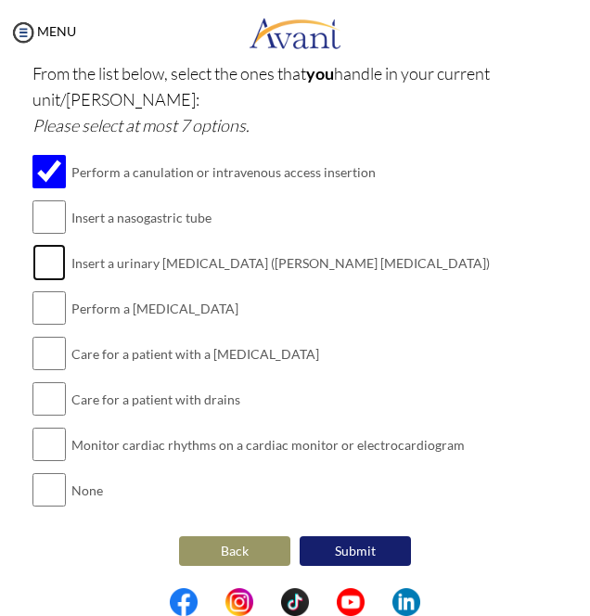
click at [45, 273] on input "checkbox" at bounding box center [48, 262] width 33 height 37
checkbox input "true"
click at [46, 312] on input "checkbox" at bounding box center [48, 308] width 33 height 37
checkbox input "true"
click at [56, 354] on input "checkbox" at bounding box center [48, 353] width 33 height 37
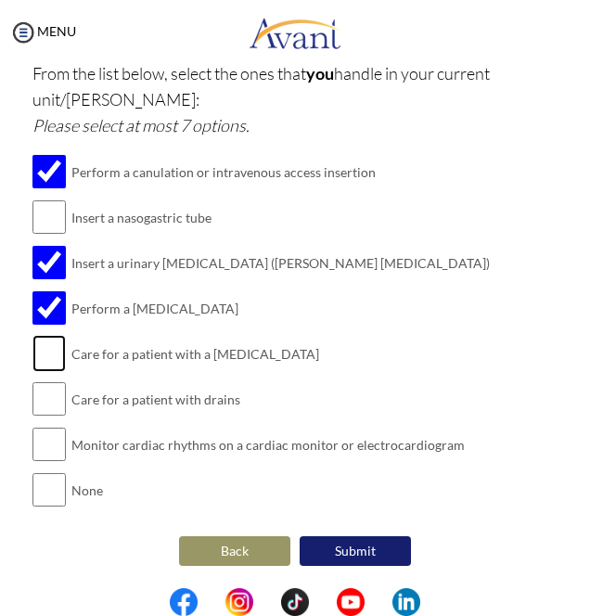
checkbox input "true"
click at [45, 399] on input "checkbox" at bounding box center [48, 399] width 33 height 37
checkbox input "true"
click at [41, 451] on input "checkbox" at bounding box center [48, 444] width 33 height 37
checkbox input "true"
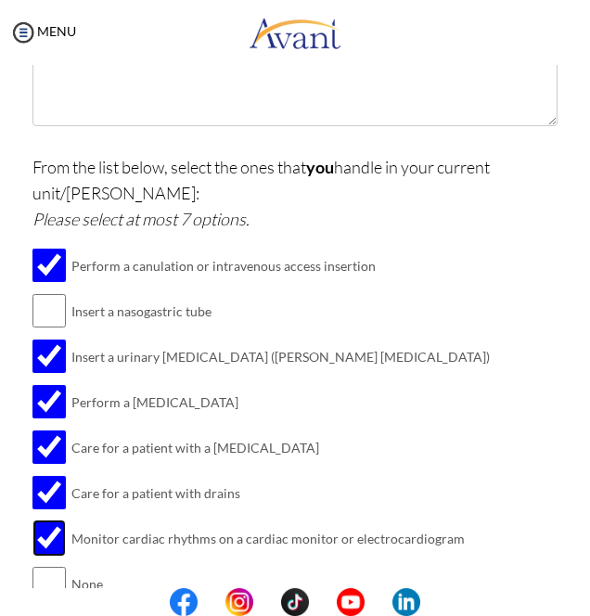
scroll to position [466, 0]
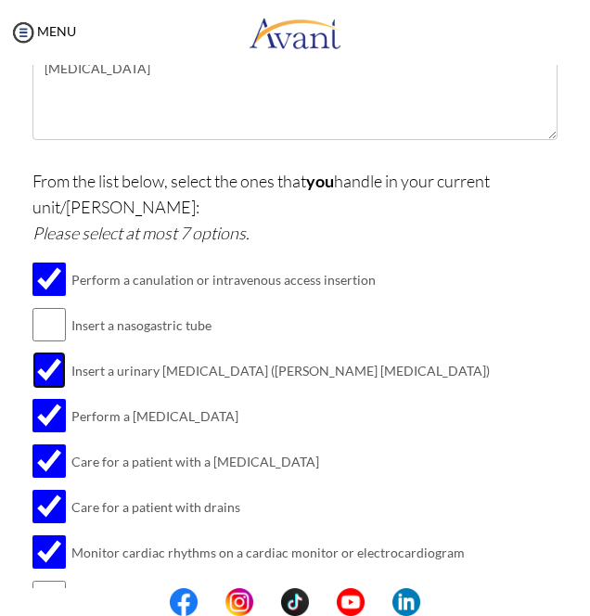
click at [52, 376] on input "checkbox" at bounding box center [48, 370] width 33 height 37
checkbox input "false"
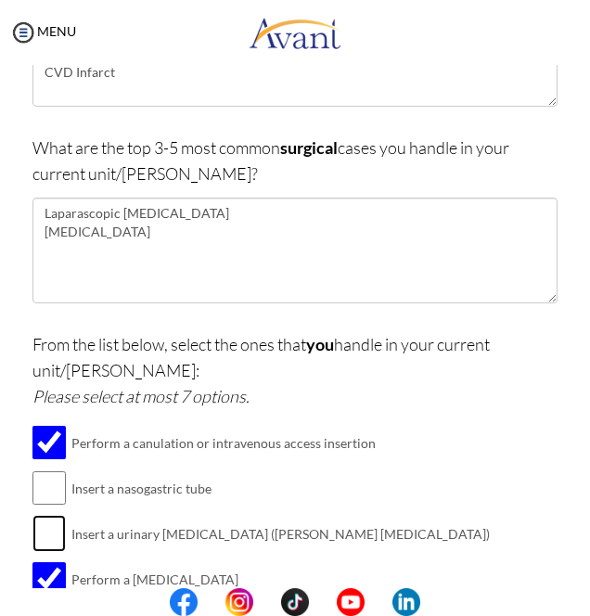
scroll to position [301, 0]
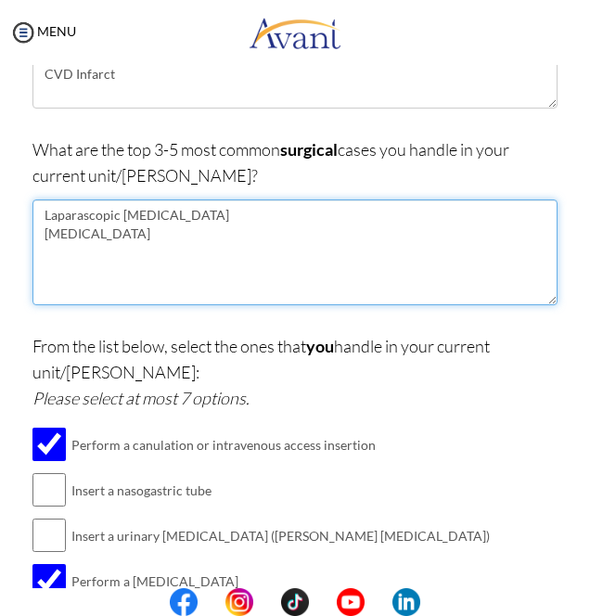
click at [273, 282] on textarea "Laparascopic Cholecystectomy Appendectomy" at bounding box center [294, 253] width 525 height 106
type textarea "Laparascopic [MEDICAL_DATA] [MEDICAL_DATA] Wound [MEDICAL_DATA]"
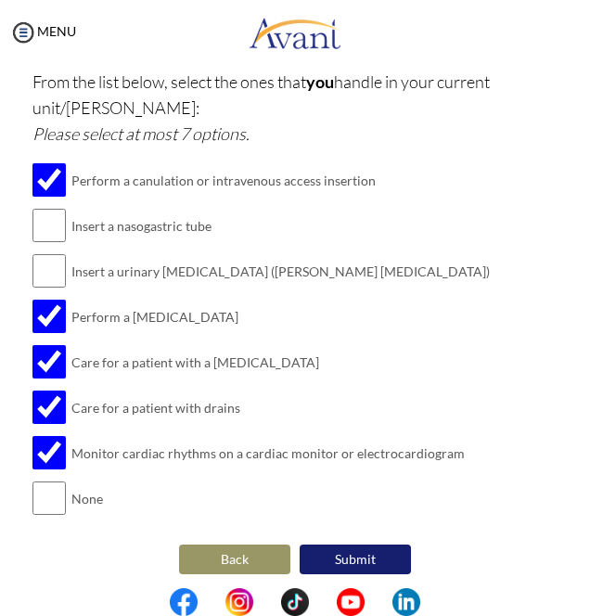
scroll to position [575, 0]
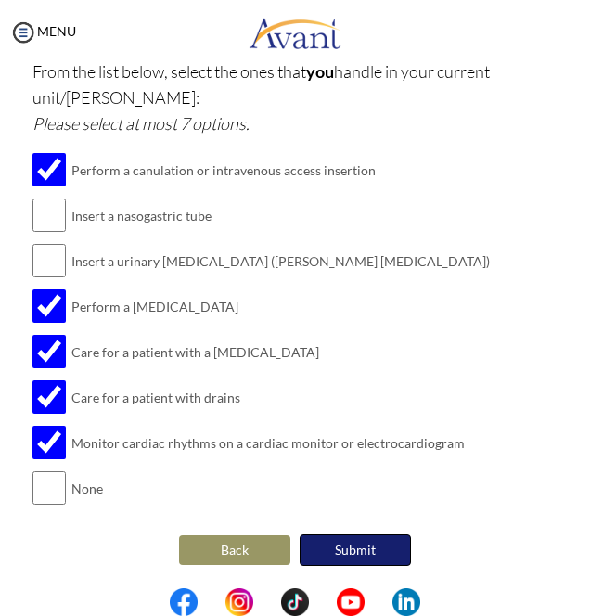
click at [367, 550] on button "Submit" at bounding box center [355, 551] width 111 height 32
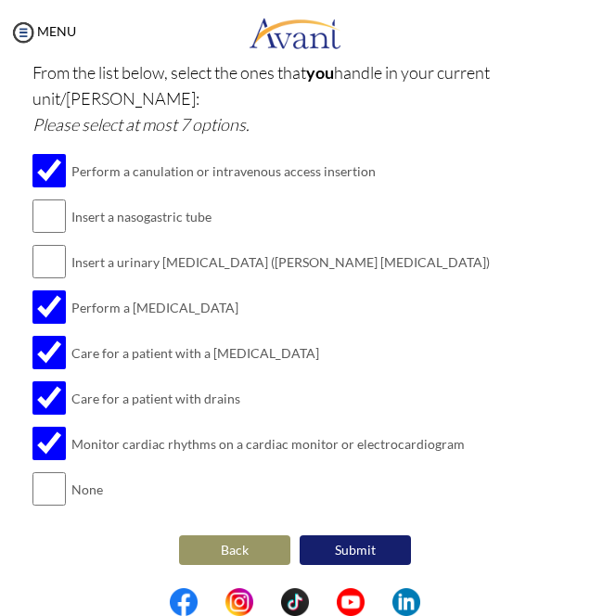
scroll to position [0, 0]
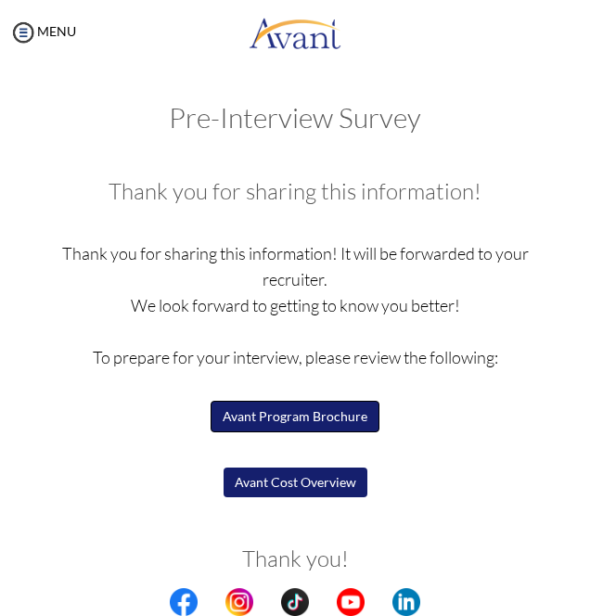
click at [347, 423] on button "Avant Program Brochure" at bounding box center [295, 417] width 169 height 32
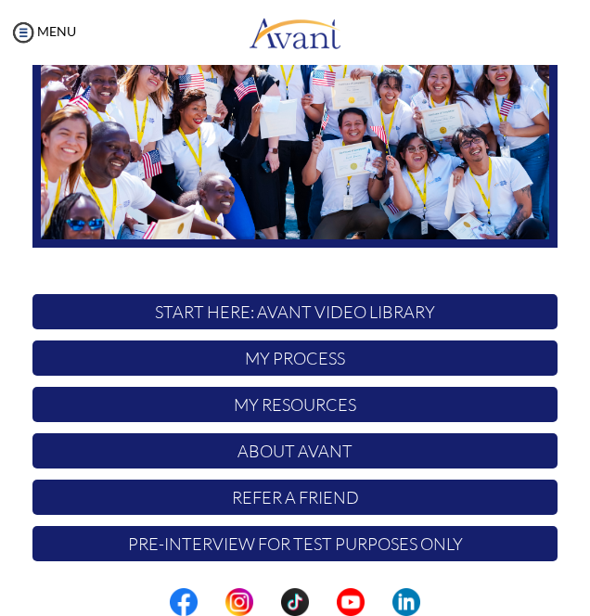
scroll to position [217, 0]
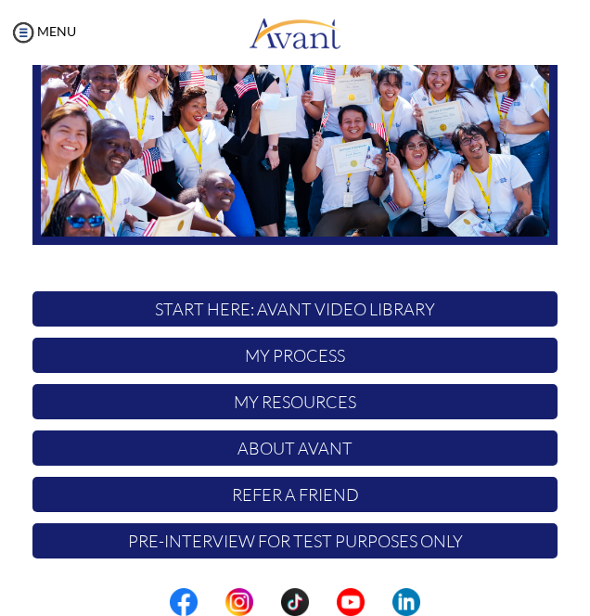
click at [511, 394] on p "My Resources" at bounding box center [294, 401] width 525 height 35
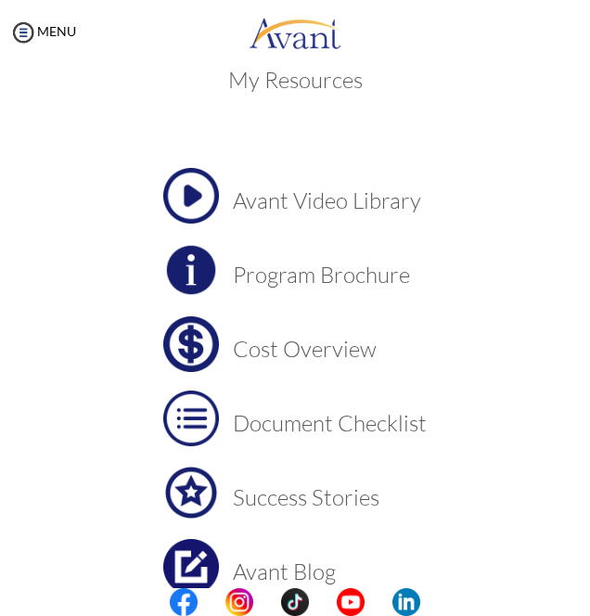
scroll to position [35, 0]
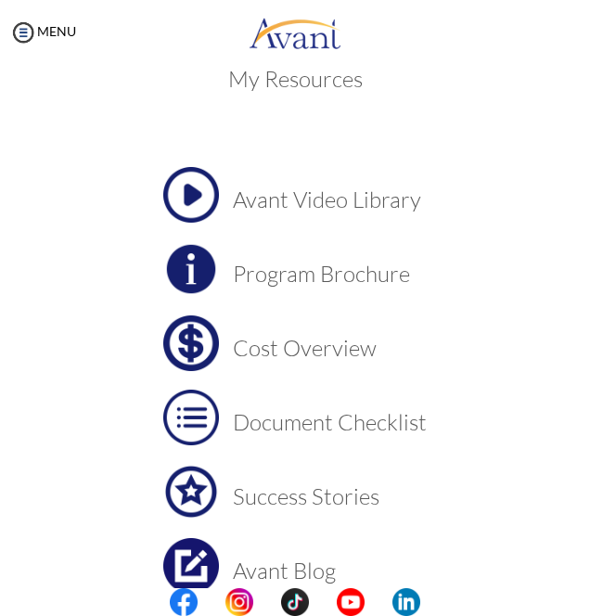
click at [334, 349] on h3 "Cost Overview" at bounding box center [330, 348] width 194 height 24
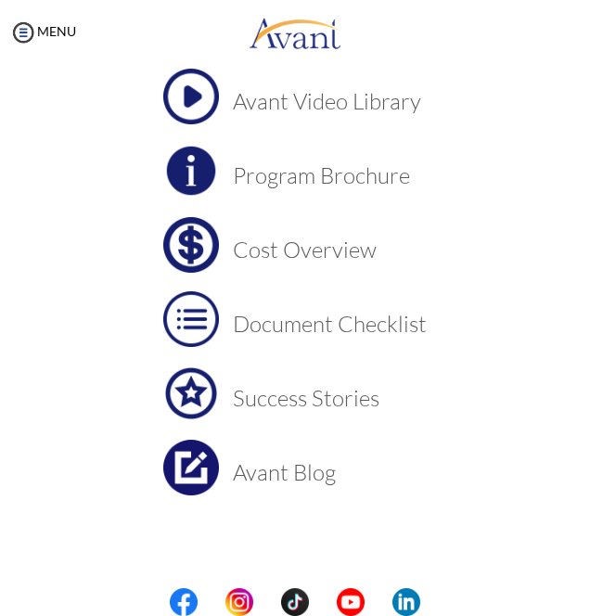
scroll to position [0, 0]
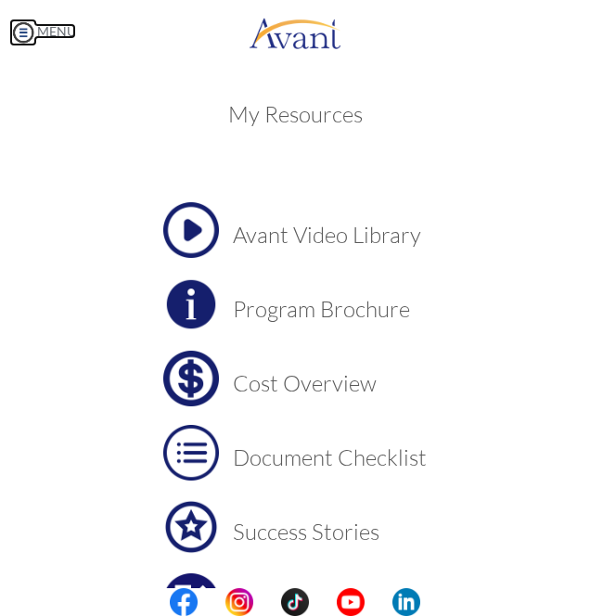
click at [54, 33] on link "MENU" at bounding box center [42, 31] width 67 height 16
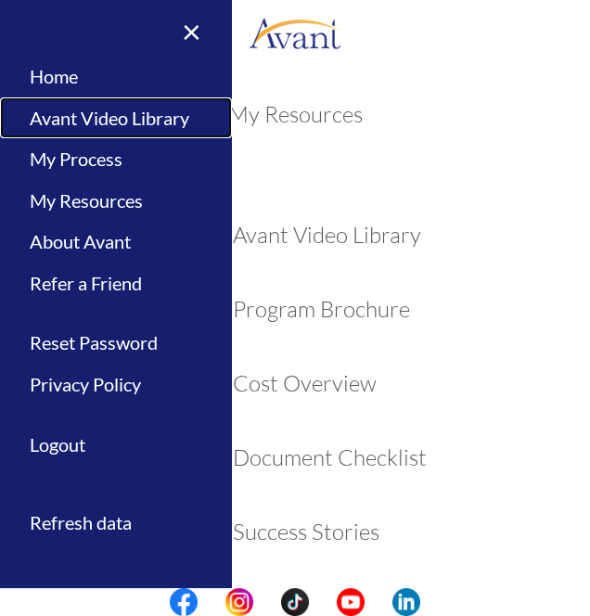
click at [141, 111] on link "Avant Video Library" at bounding box center [116, 118] width 232 height 42
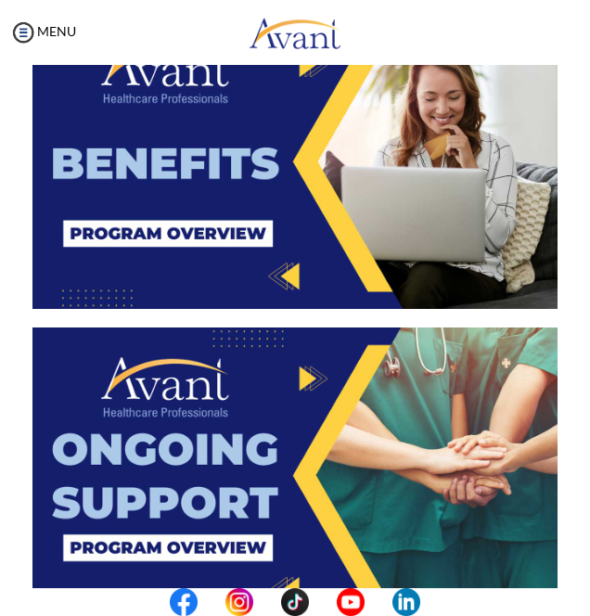
scroll to position [2837, 0]
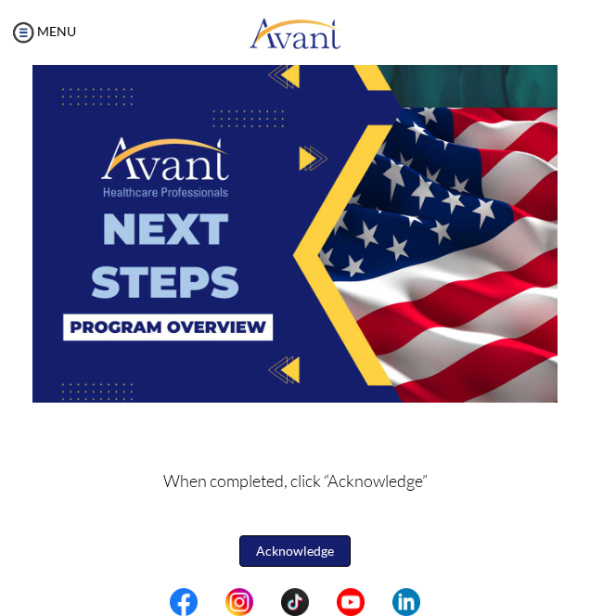
click at [317, 555] on button "Acknowledge" at bounding box center [294, 552] width 111 height 32
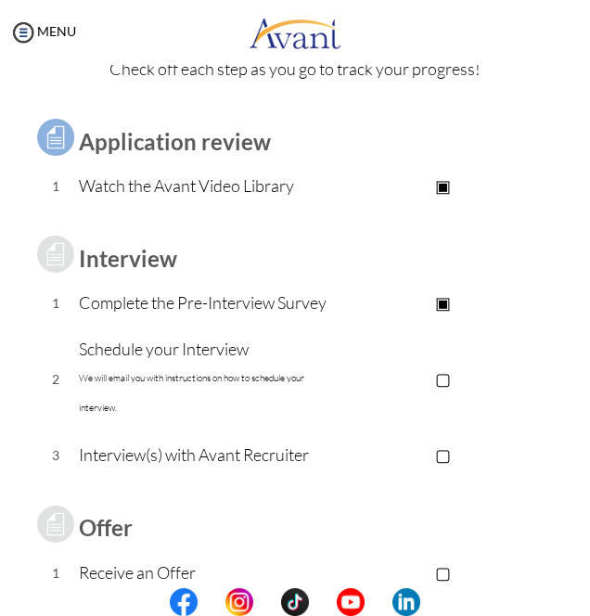
scroll to position [98, 0]
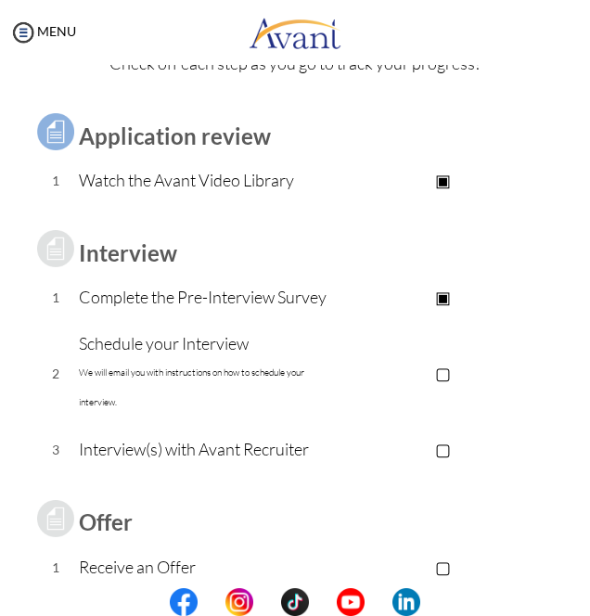
click at [332, 297] on p "▣" at bounding box center [443, 297] width 230 height 26
click at [452, 304] on p "▣" at bounding box center [443, 297] width 230 height 26
click at [441, 312] on td "▣ Take the Pre-Interview Survey" at bounding box center [443, 298] width 230 height 46
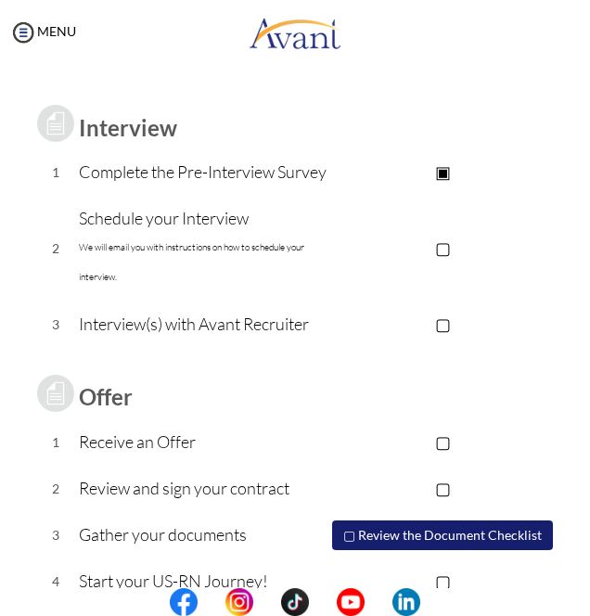
scroll to position [257, 0]
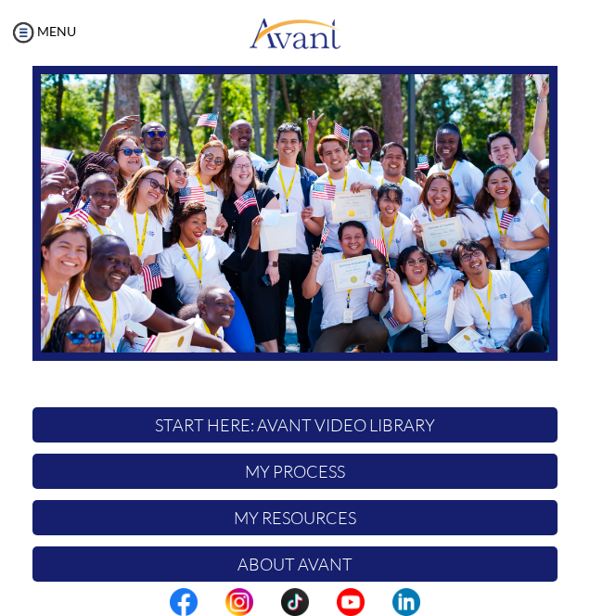
scroll to position [217, 0]
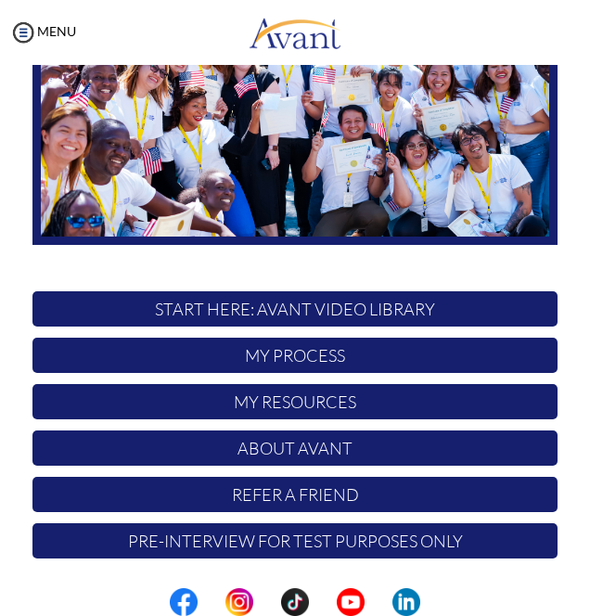
click at [480, 537] on p "Pre-Interview for test purposes only" at bounding box center [294, 541] width 525 height 35
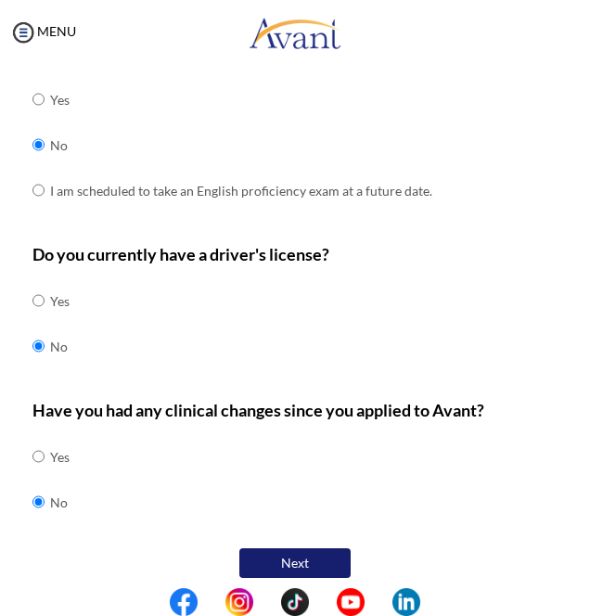
scroll to position [575, 0]
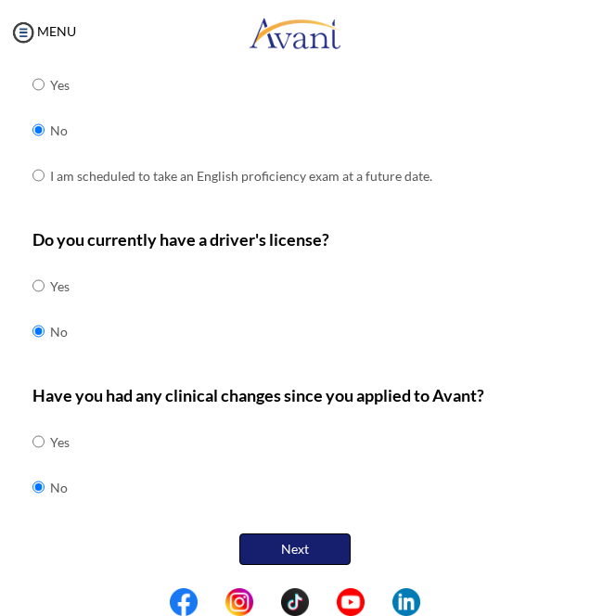
click at [326, 552] on button "Next" at bounding box center [294, 550] width 111 height 32
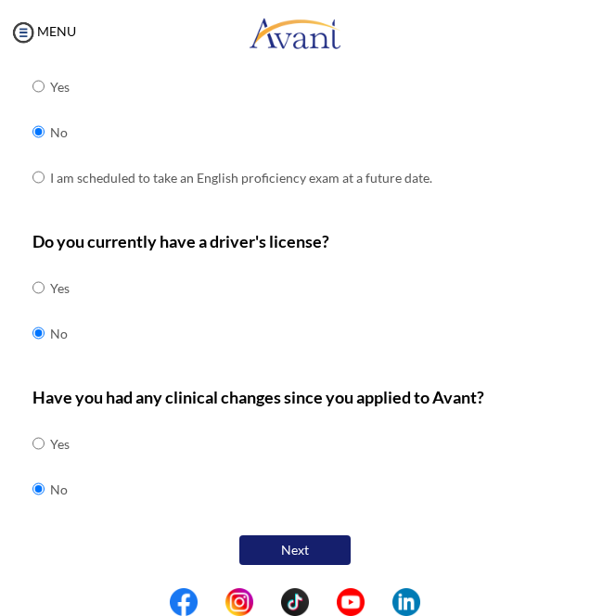
scroll to position [37, 0]
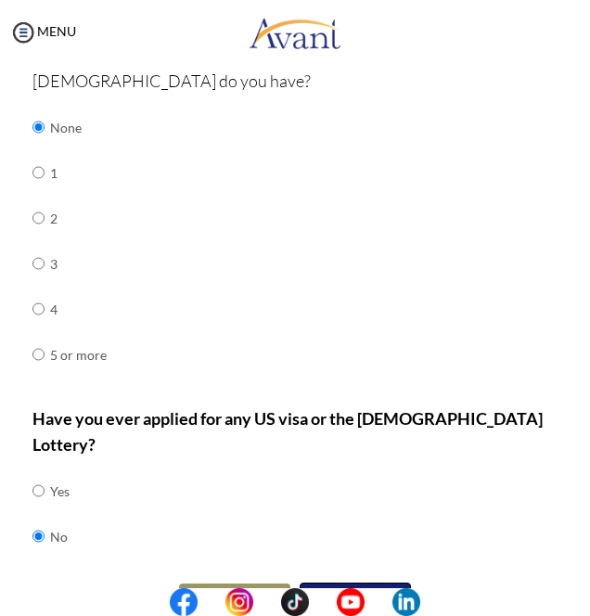
click at [380, 583] on button "Next" at bounding box center [355, 599] width 111 height 32
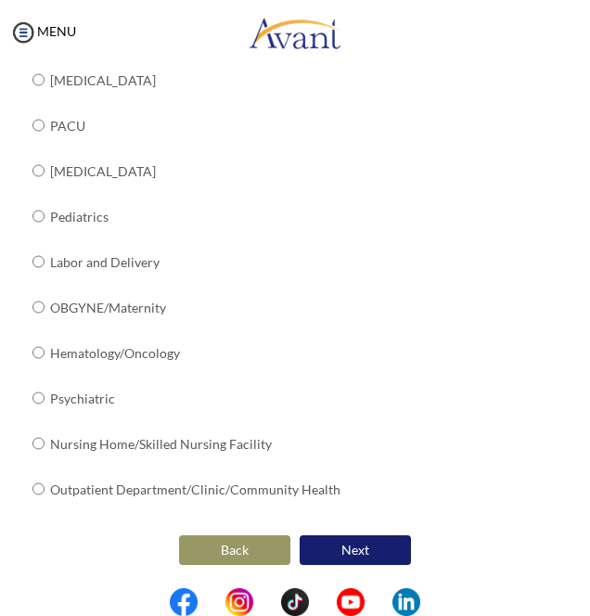
scroll to position [763, 0]
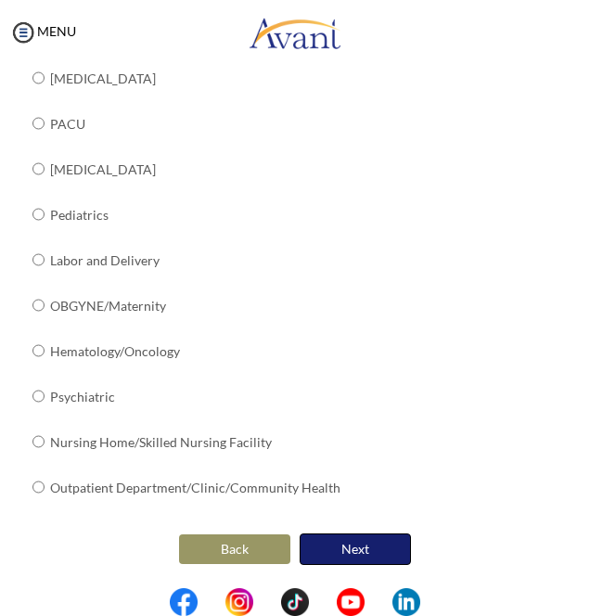
click at [397, 559] on button "Next" at bounding box center [355, 550] width 111 height 32
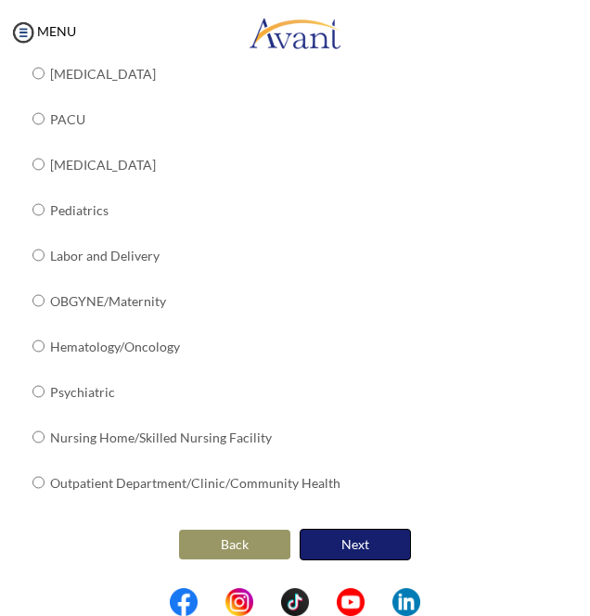
scroll to position [0, 0]
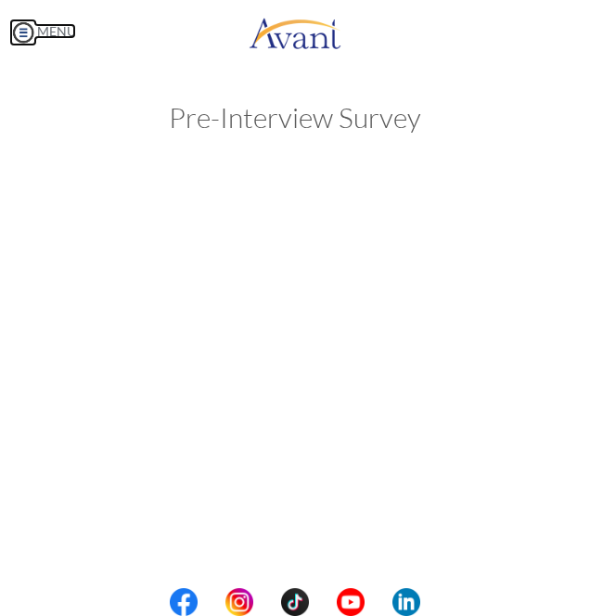
click at [56, 37] on link "MENU" at bounding box center [42, 31] width 67 height 16
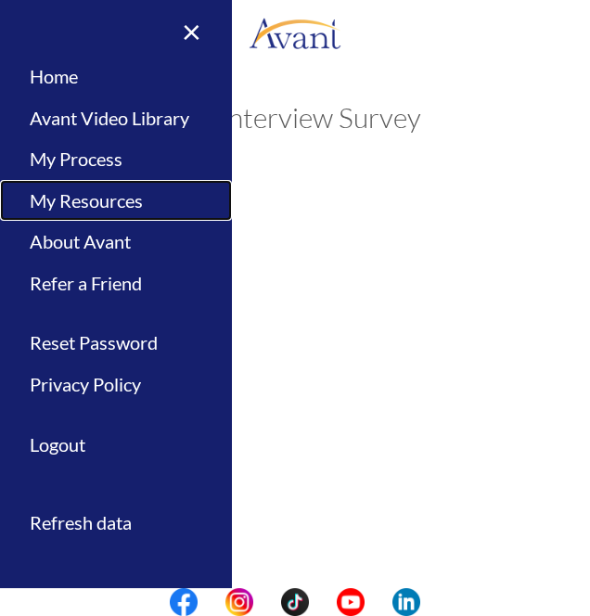
click at [100, 206] on link "My Resources" at bounding box center [116, 201] width 232 height 42
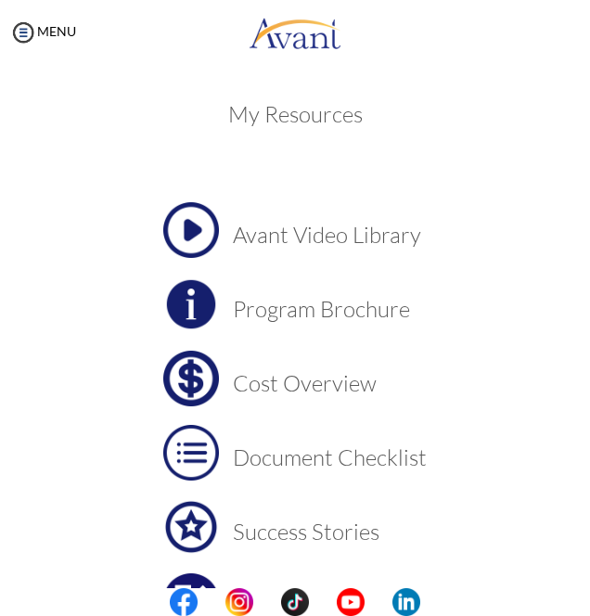
click at [249, 382] on h3 "Cost Overview" at bounding box center [330, 383] width 194 height 24
click at [381, 310] on h3 "Program Brochure" at bounding box center [330, 309] width 194 height 24
